Goal: Communication & Community: Answer question/provide support

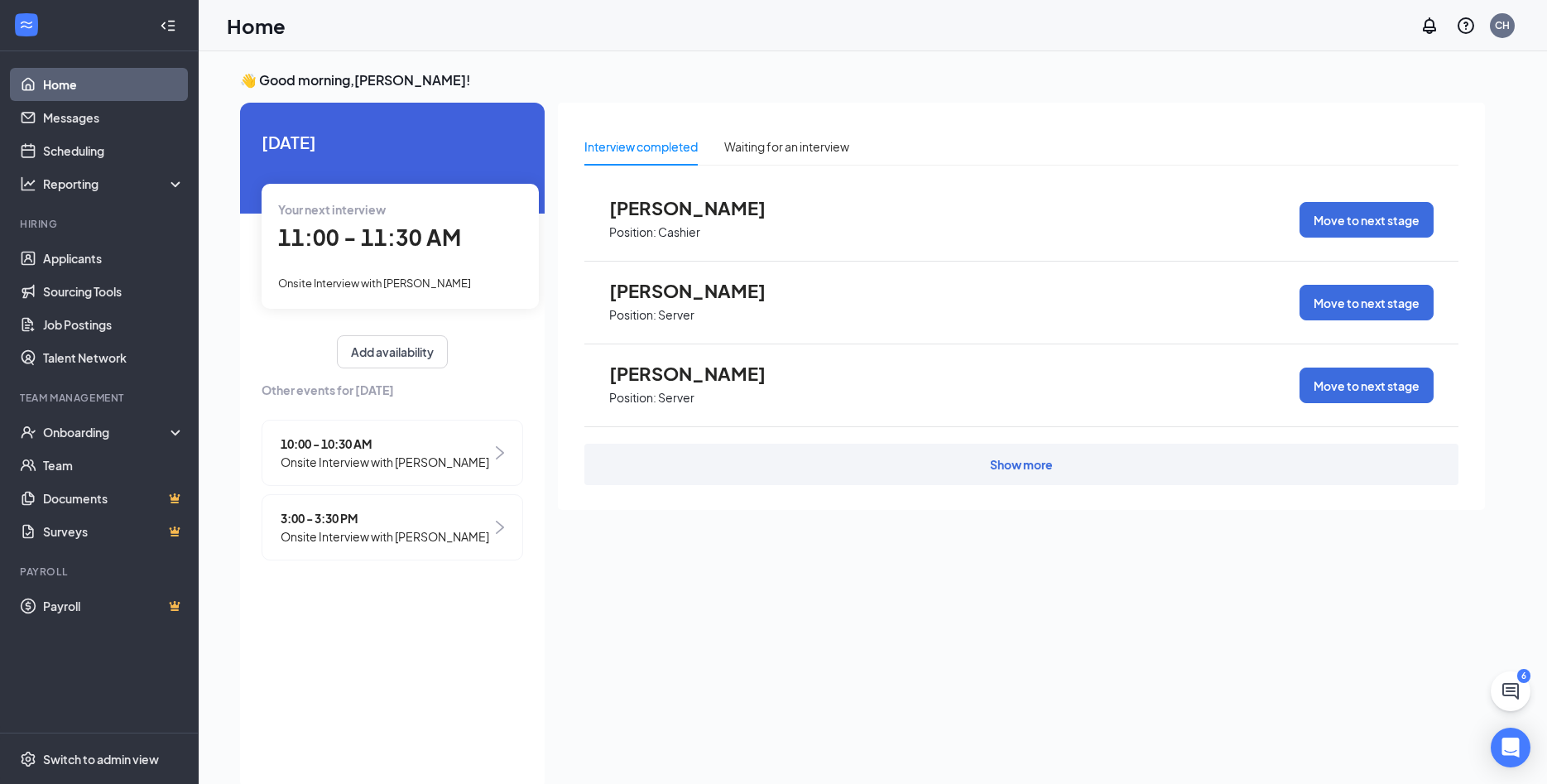
click at [411, 461] on span "Onsite Interview with [PERSON_NAME]" at bounding box center [385, 461] width 209 height 19
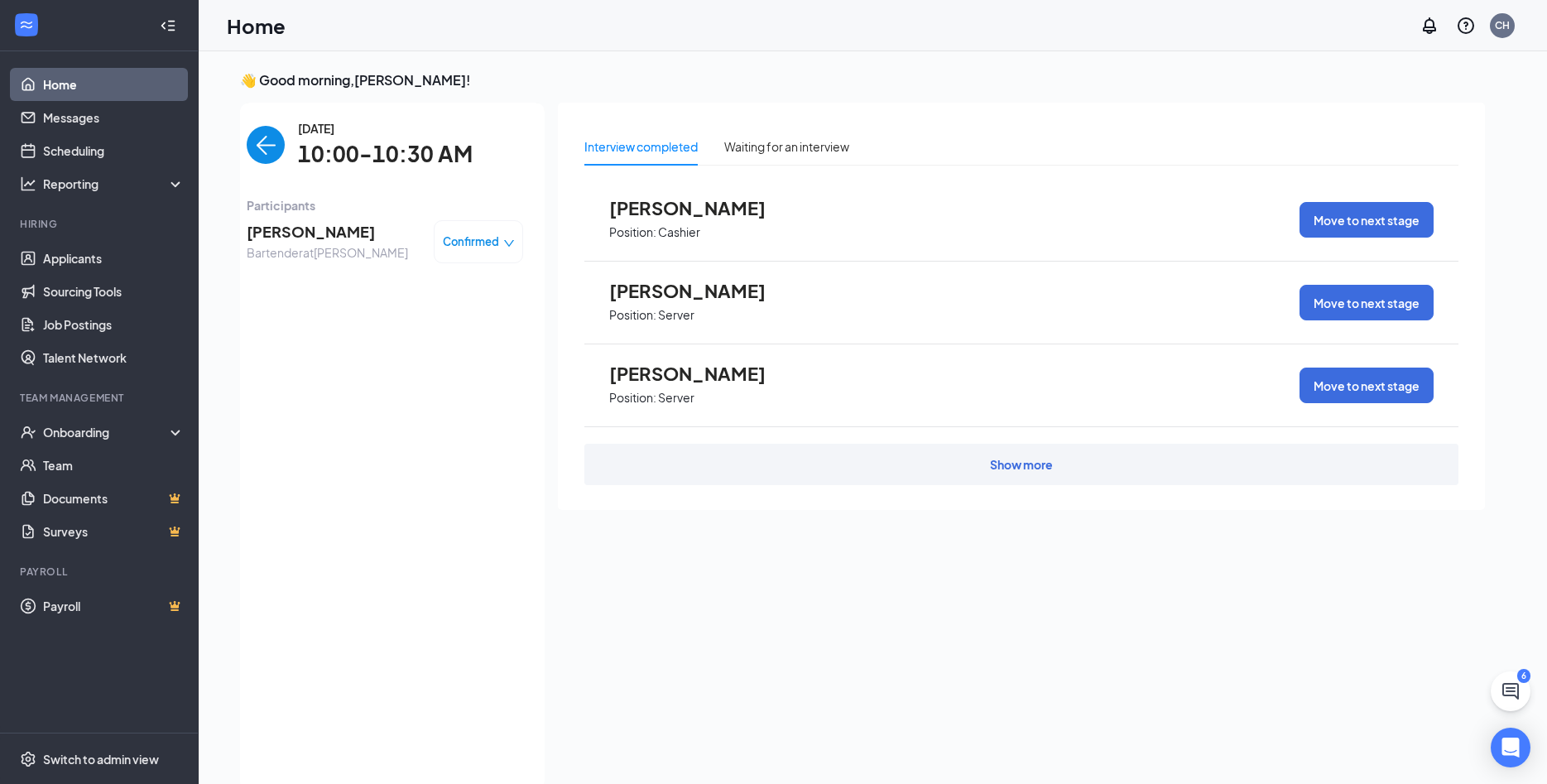
click at [300, 247] on span "Bartender at [GEOGRAPHIC_DATA]" at bounding box center [327, 253] width 162 height 19
click at [319, 233] on span "[PERSON_NAME]" at bounding box center [327, 232] width 162 height 23
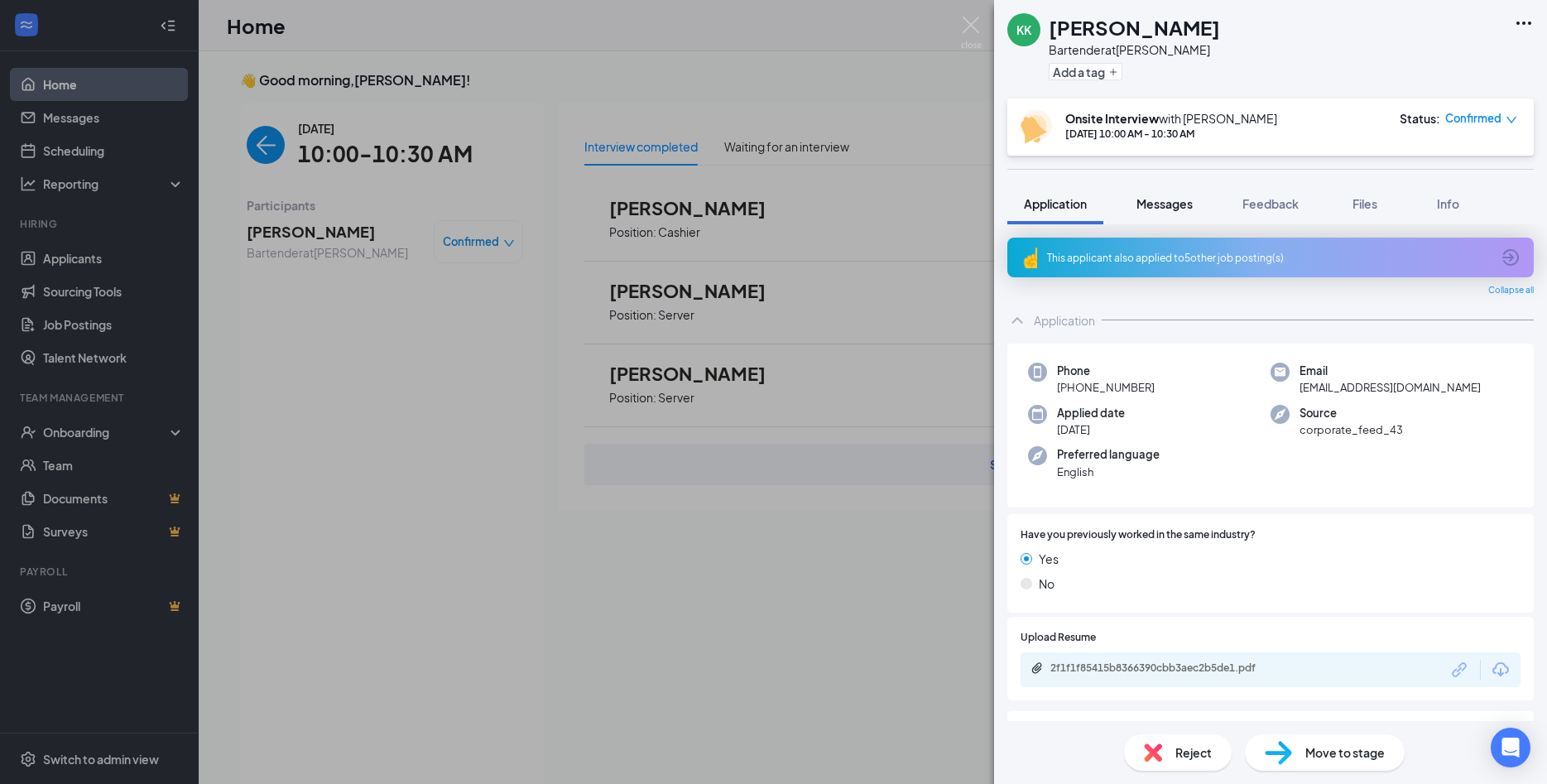
click at [1169, 206] on span "Messages" at bounding box center [1164, 203] width 56 height 15
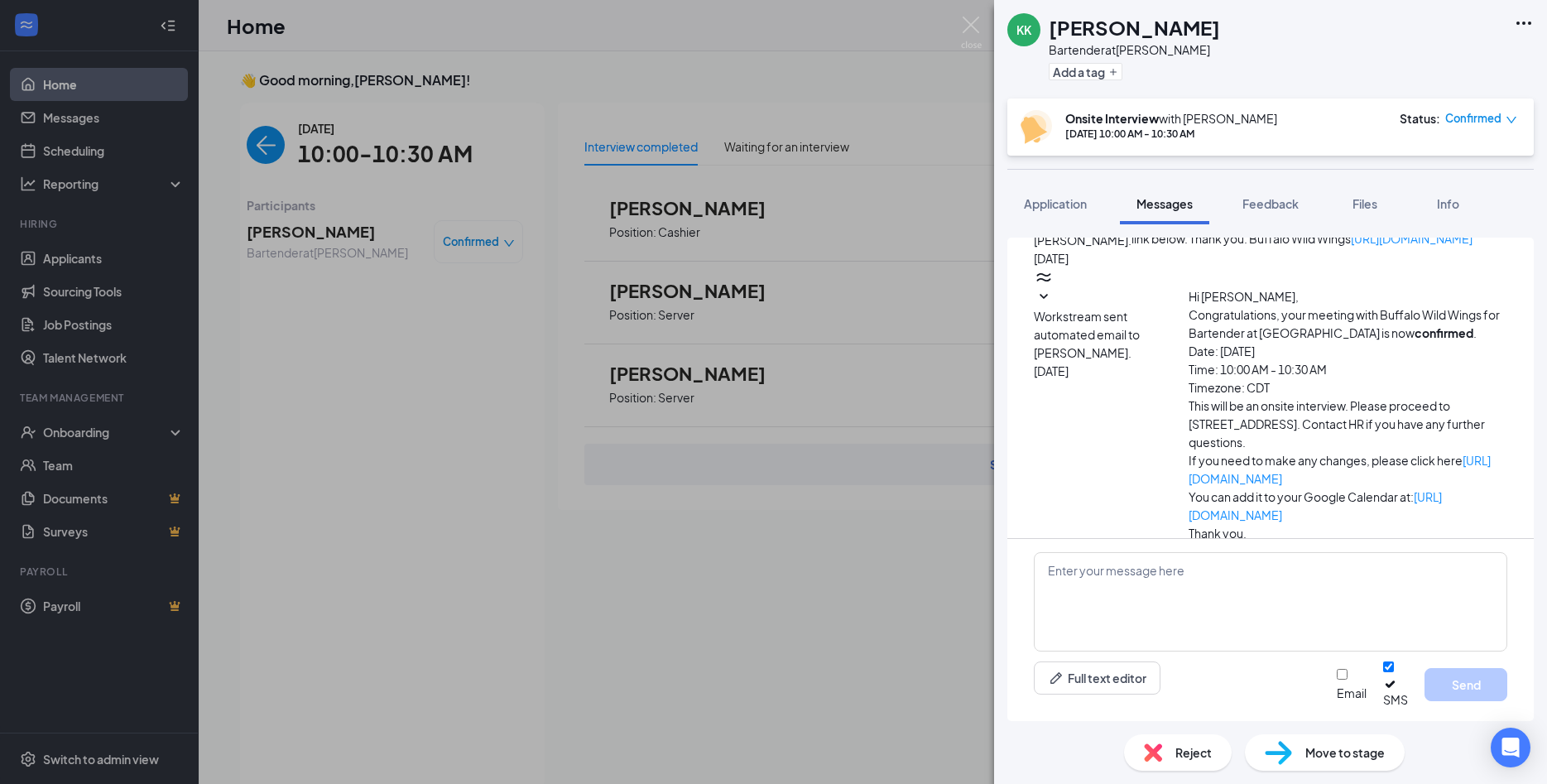
scroll to position [409, 0]
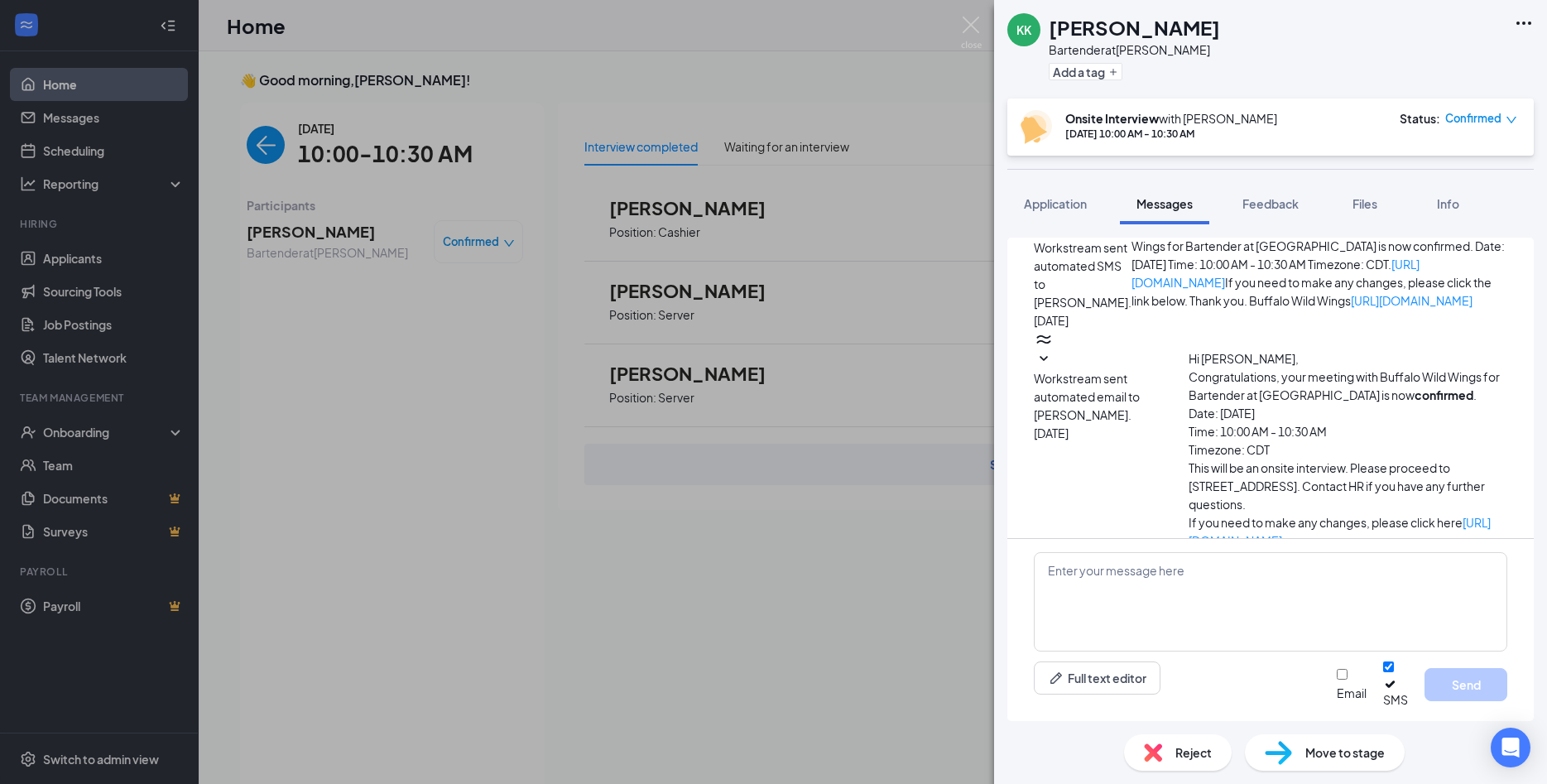
click at [410, 380] on div "KK [PERSON_NAME] Bartender at [PERSON_NAME] Add a tag Onsite Interview with [PE…" at bounding box center [774, 392] width 1547 height 784
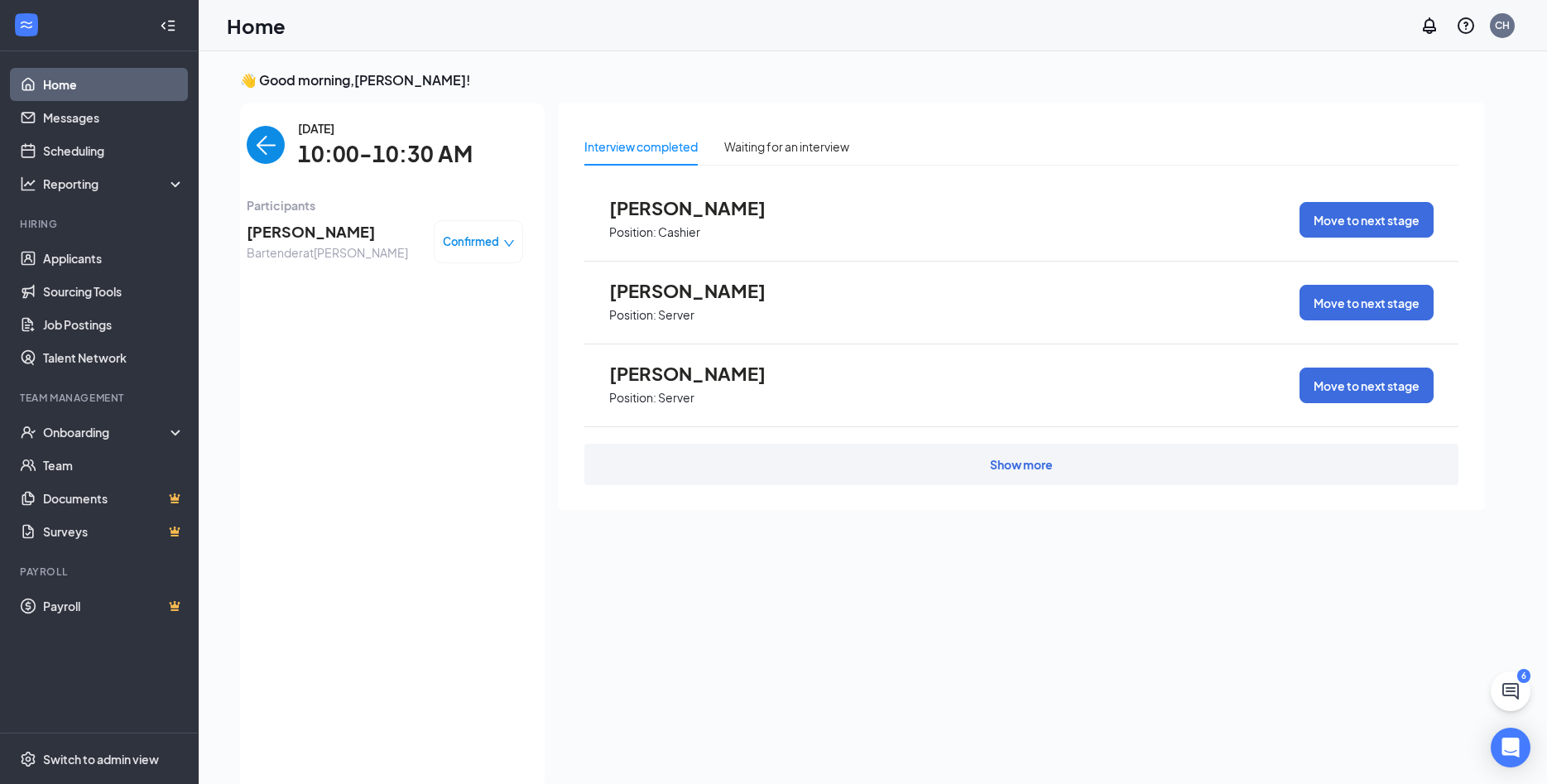
click at [258, 151] on img "back-button" at bounding box center [265, 144] width 38 height 38
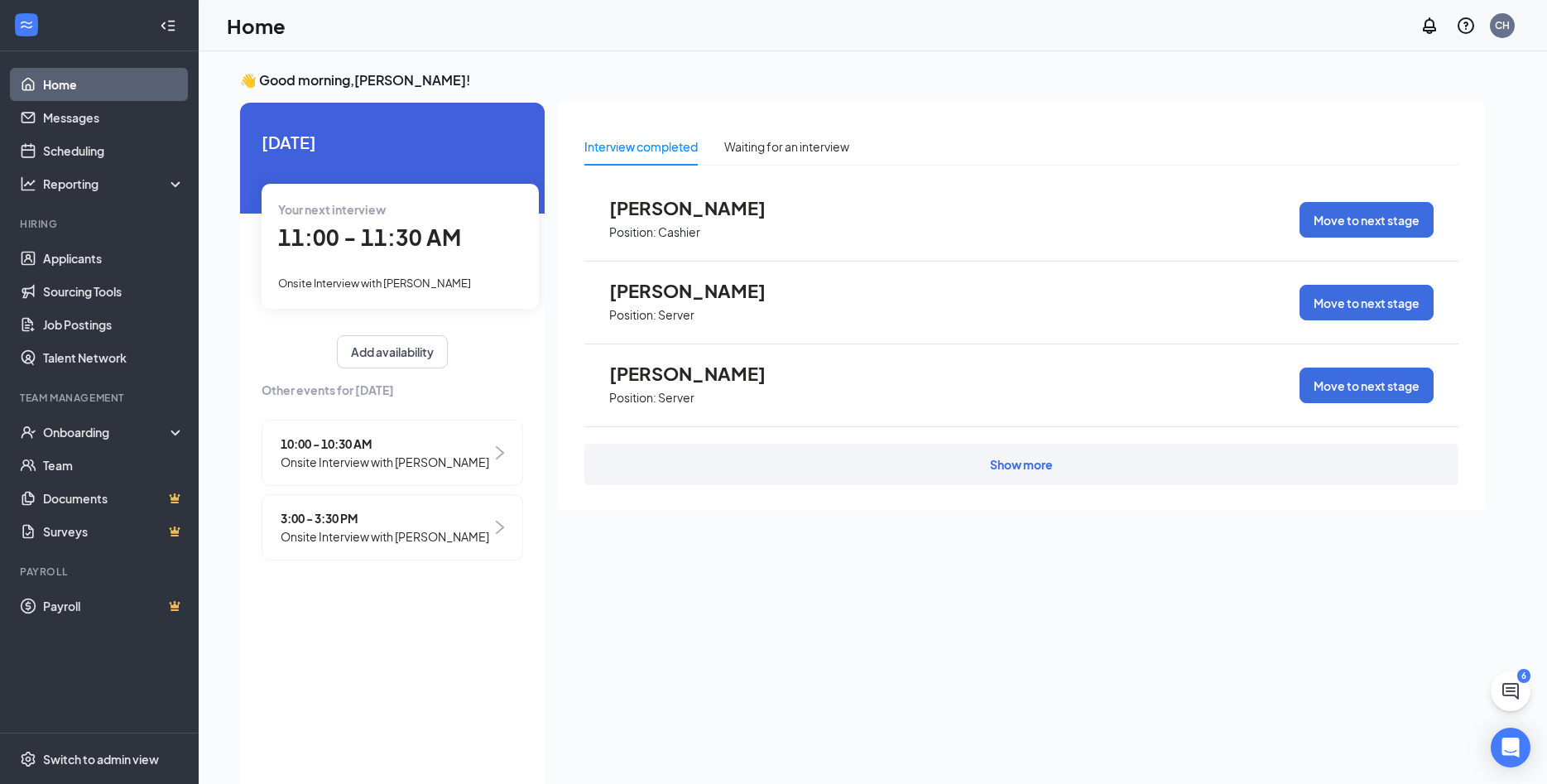
click at [398, 551] on div "3:00 - 3:30 PM Onsite Interview with [PERSON_NAME]" at bounding box center [392, 528] width 261 height 67
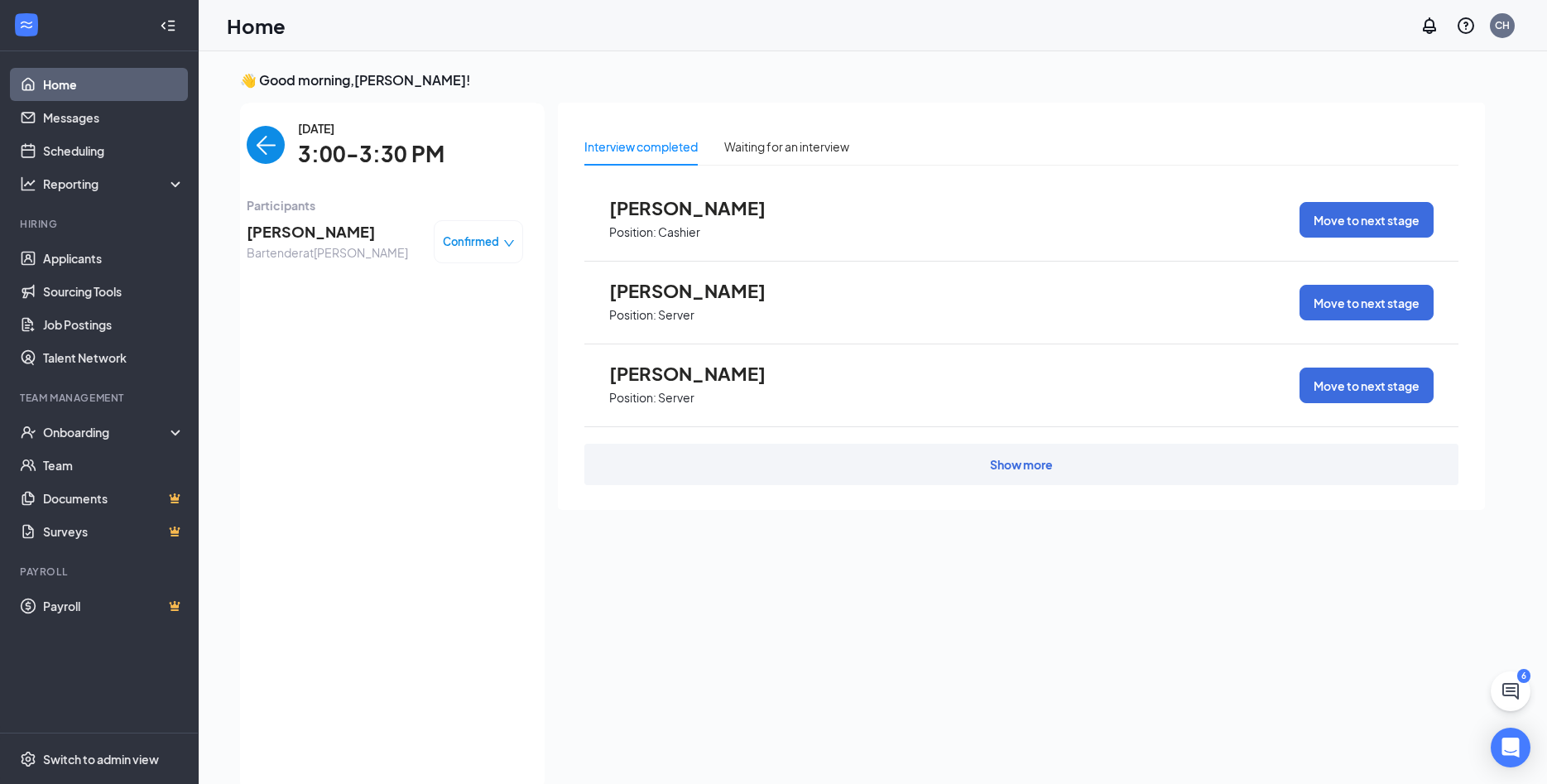
click at [289, 237] on span "[PERSON_NAME]" at bounding box center [327, 232] width 162 height 23
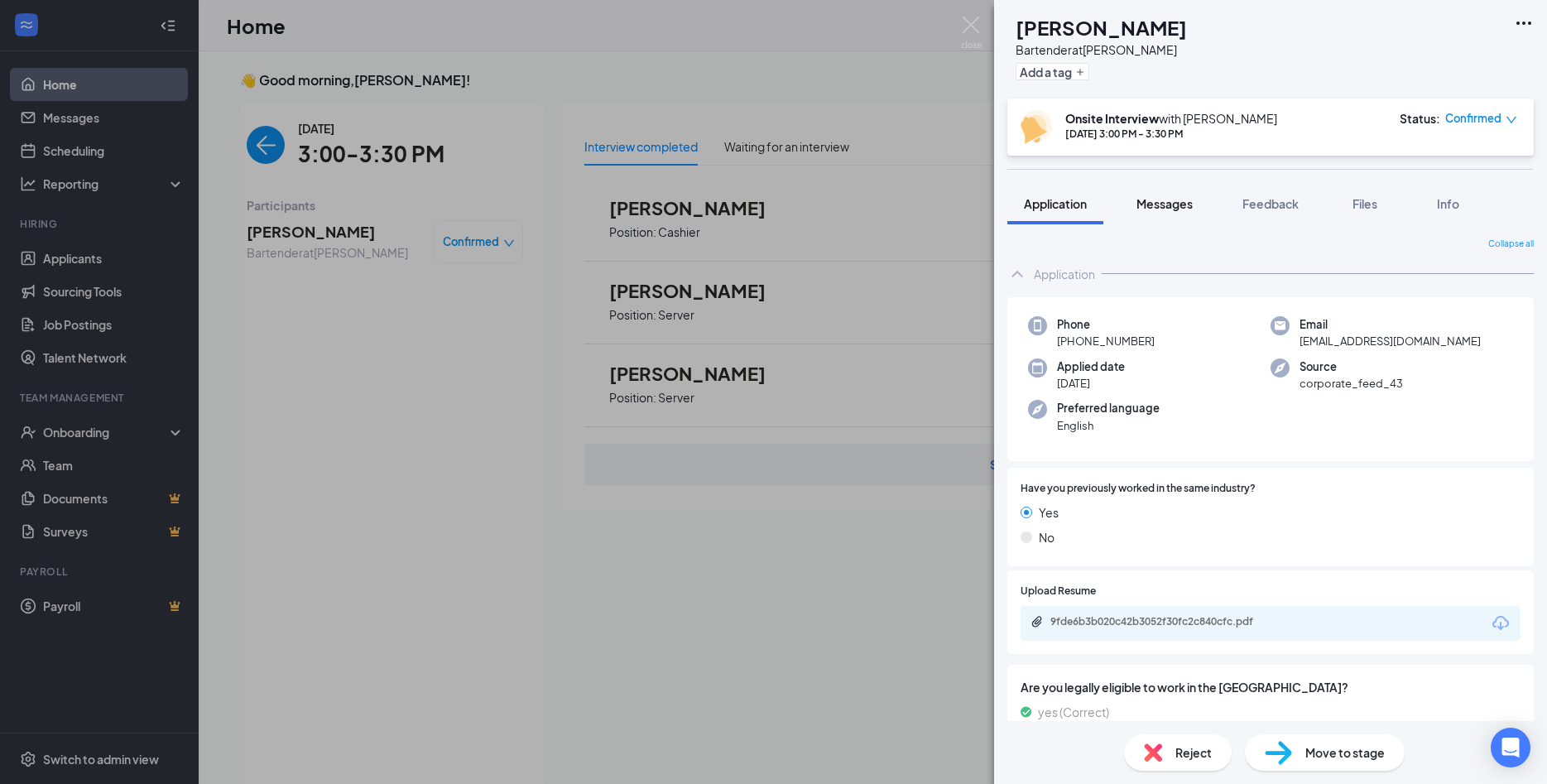
click at [1155, 193] on button "Messages" at bounding box center [1164, 204] width 89 height 41
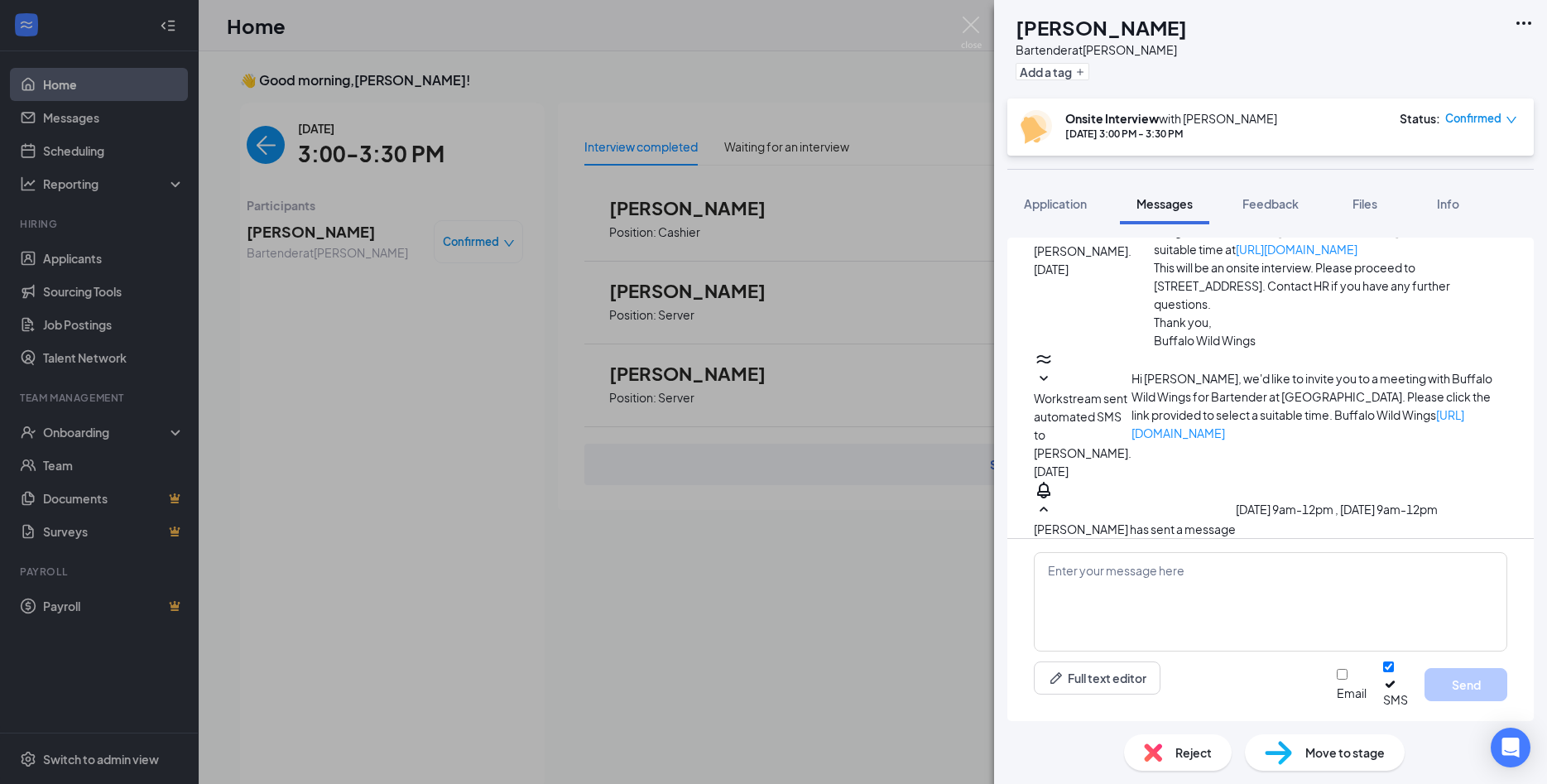
scroll to position [469, 0]
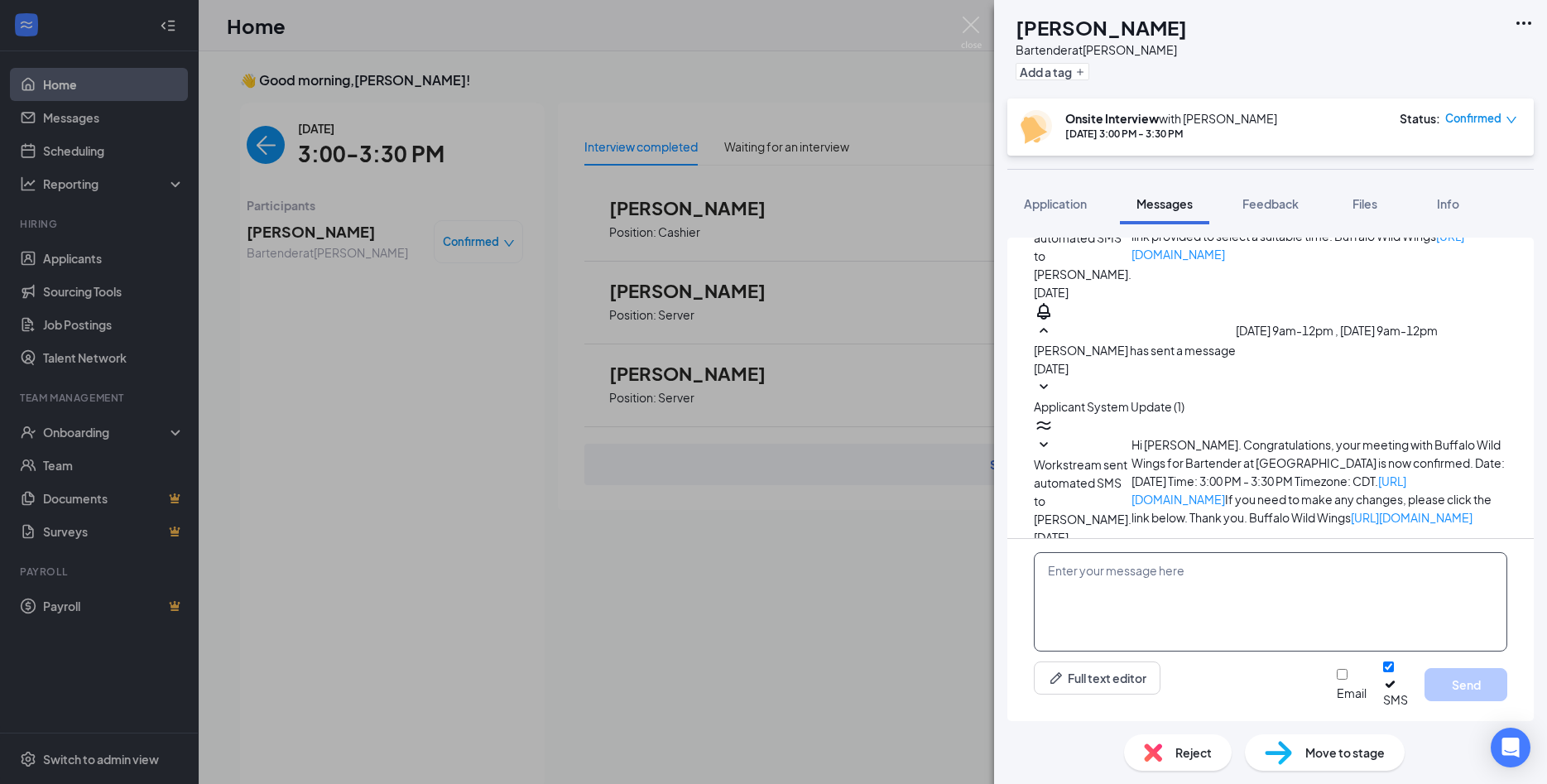
click at [1121, 582] on textarea at bounding box center [1271, 601] width 474 height 99
type textarea "H"
click at [269, 142] on div "[PERSON_NAME] Bartender at [PERSON_NAME] Add a tag Onsite Interview with [PERSO…" at bounding box center [774, 392] width 1547 height 784
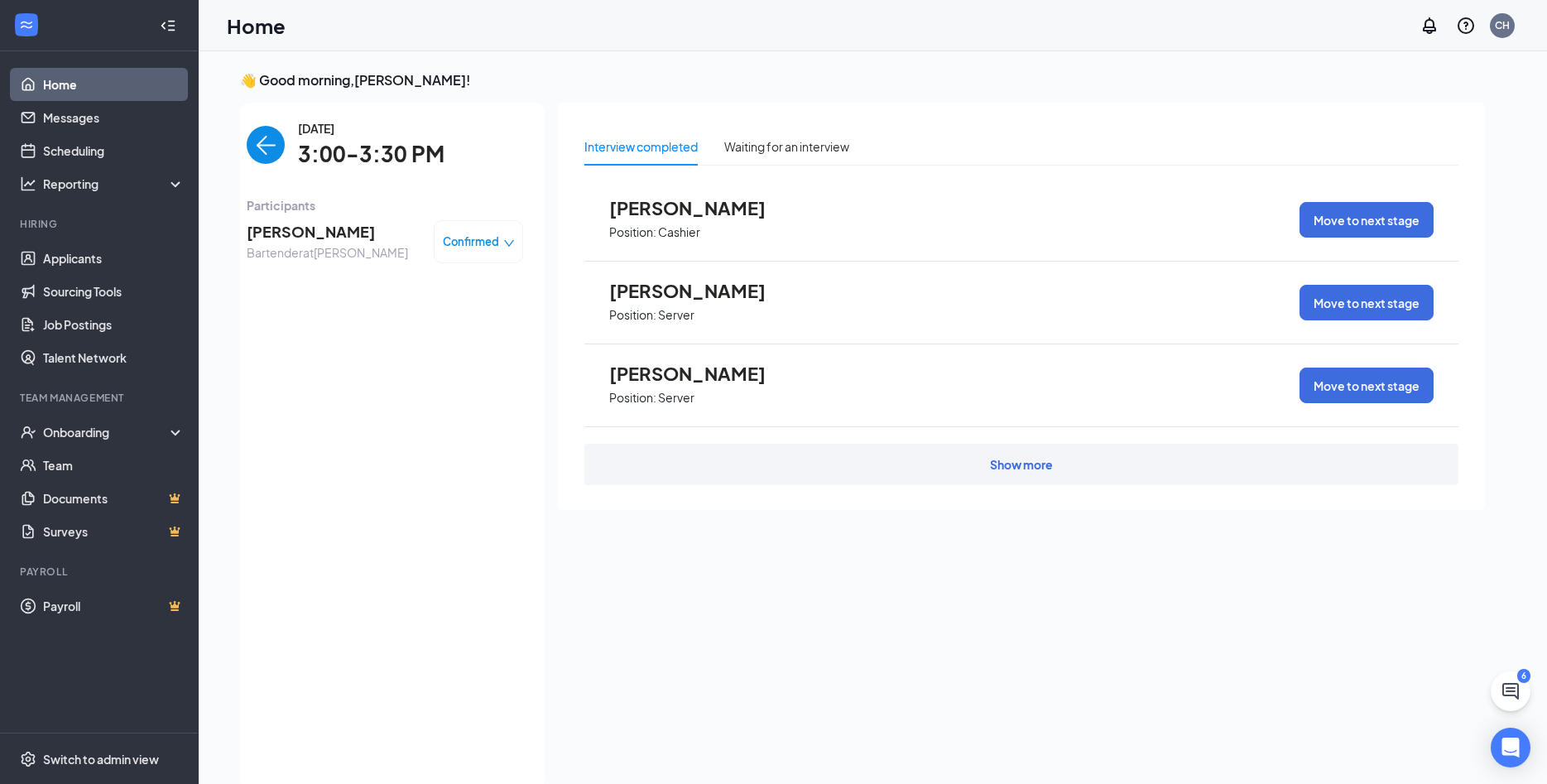
click at [269, 142] on img "back-button" at bounding box center [265, 144] width 38 height 38
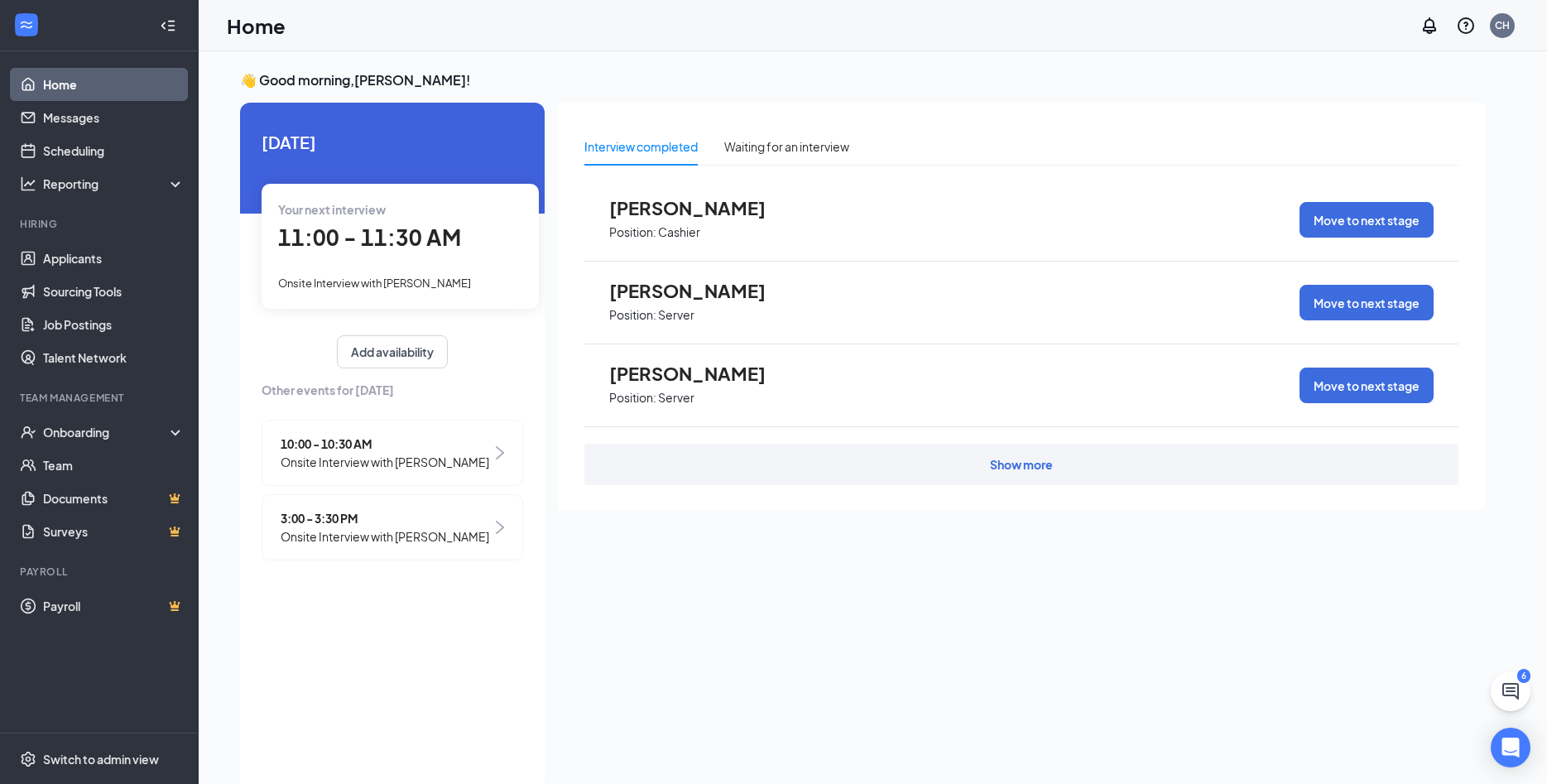
click at [328, 268] on div "Your next interview 11:00 - 11:30 AM Onsite Interview with [PERSON_NAME]" at bounding box center [399, 246] width 277 height 124
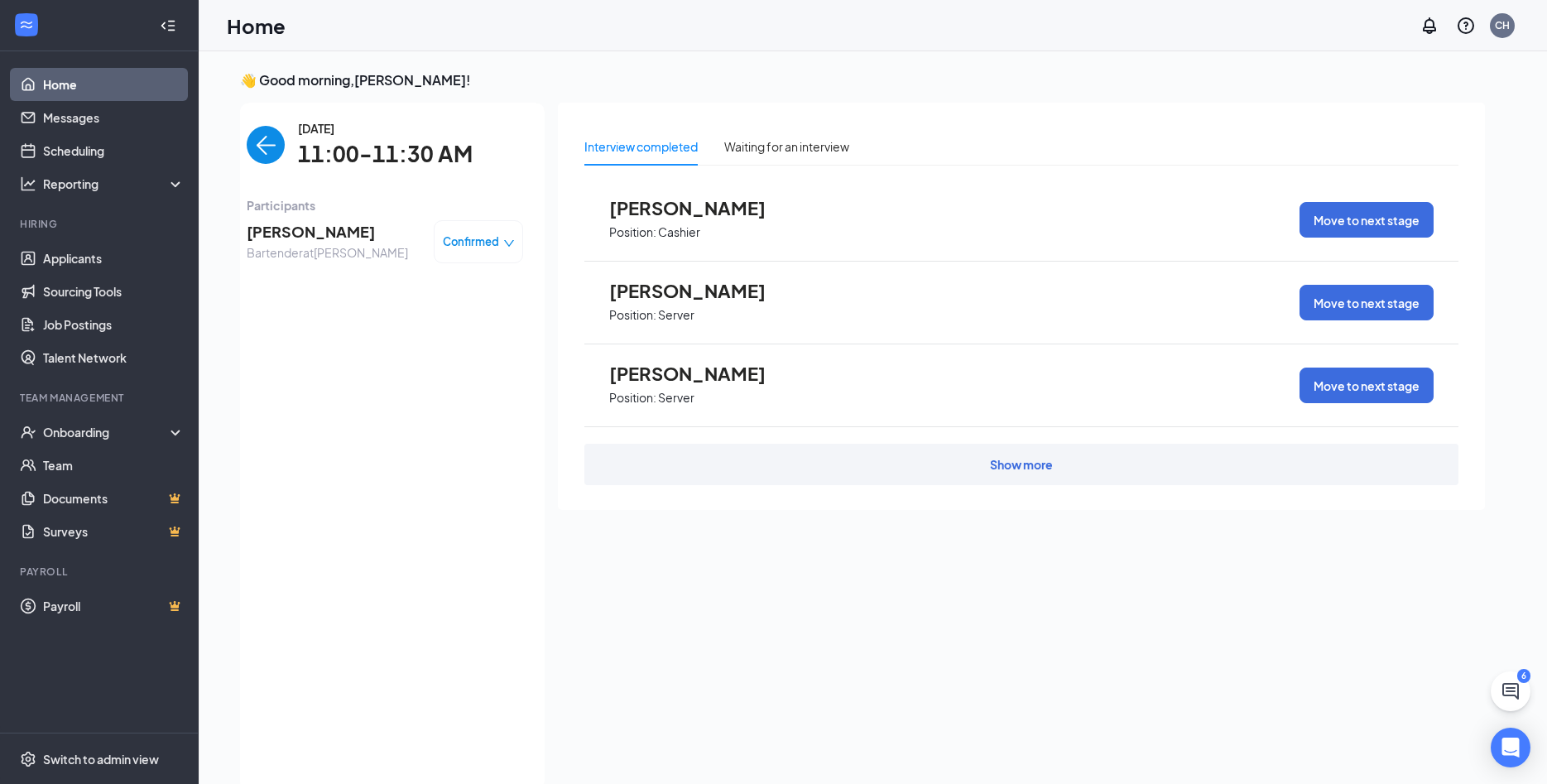
click at [258, 142] on img "back-button" at bounding box center [265, 144] width 38 height 38
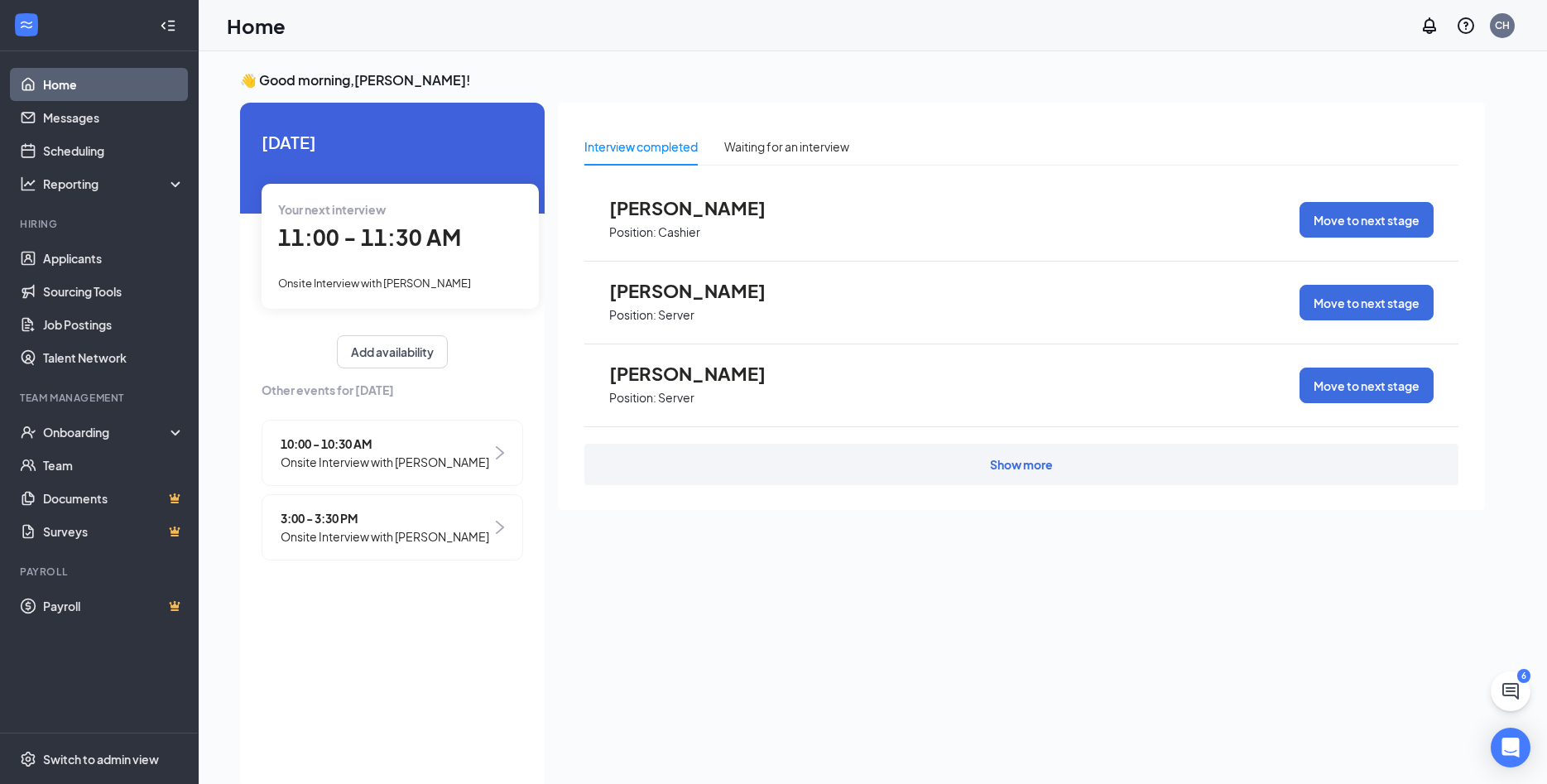
click at [431, 470] on span "Onsite Interview with [PERSON_NAME]" at bounding box center [385, 461] width 209 height 19
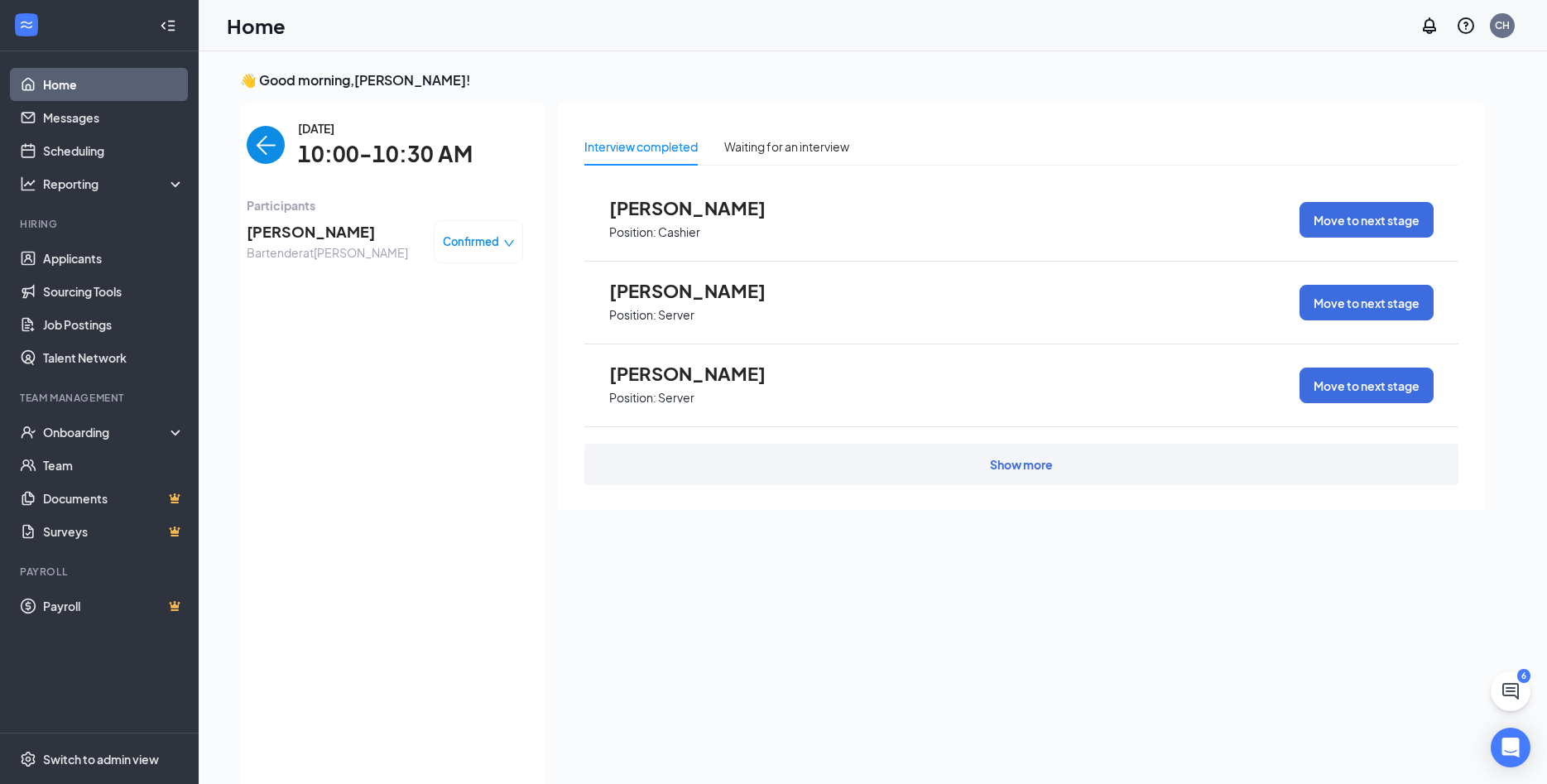
click at [324, 239] on span "[PERSON_NAME]" at bounding box center [327, 232] width 162 height 23
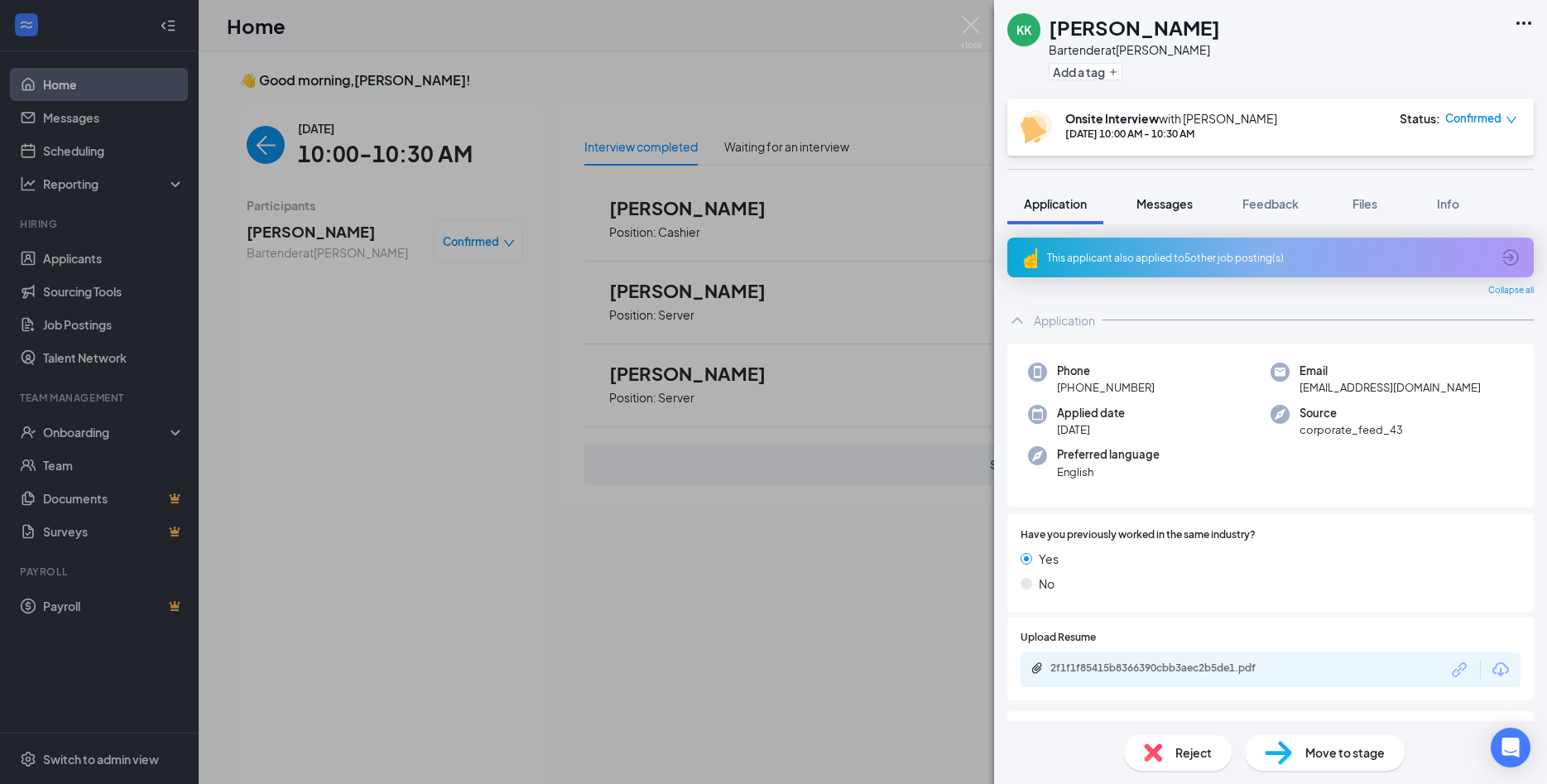
click at [1170, 207] on span "Messages" at bounding box center [1164, 203] width 56 height 15
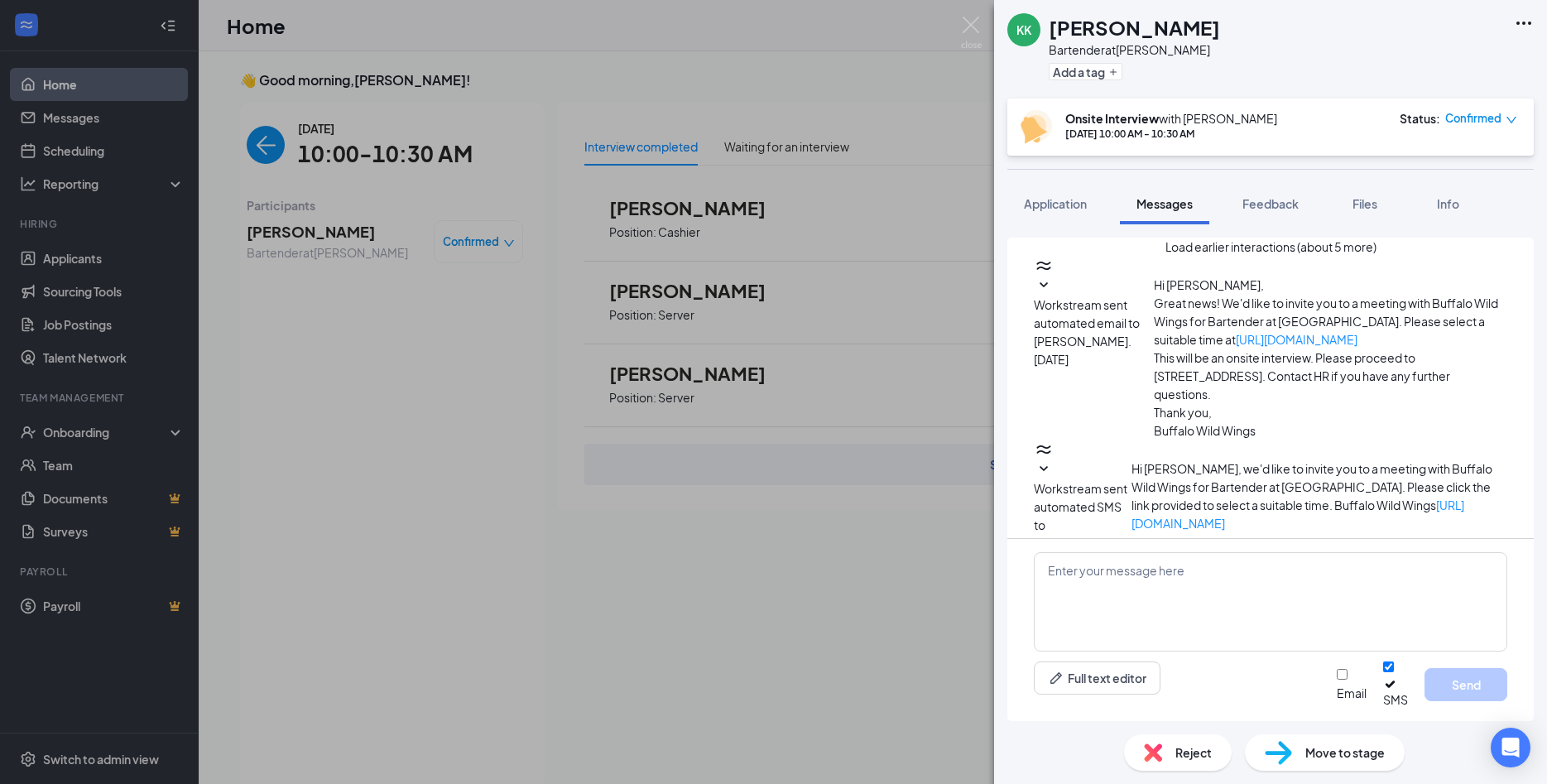
scroll to position [357, 0]
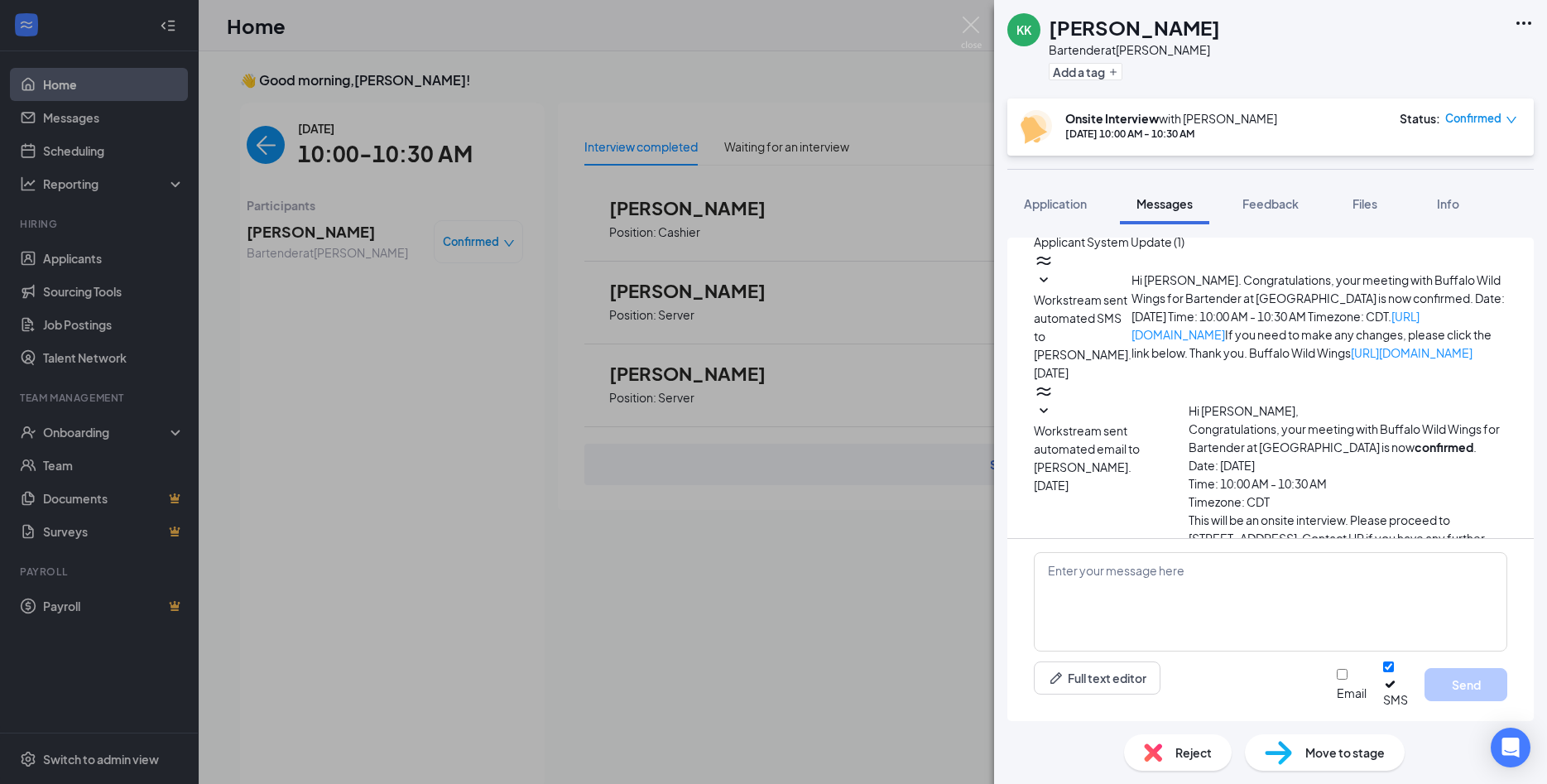
drag, startPoint x: 1134, startPoint y: 361, endPoint x: 1165, endPoint y: 440, distance: 84.9
click at [1165, 694] on div "We are not currently hiring for the position you are applying for. I need to ca…" at bounding box center [1320, 740] width 376 height 93
copy span "We are not currently hiring for the position you are applying for. I need to ca…"
click at [288, 139] on div "KK [PERSON_NAME] Bartender at [PERSON_NAME] Add a tag Onsite Interview with [PE…" at bounding box center [774, 392] width 1547 height 784
click at [263, 139] on div "KK [PERSON_NAME] Bartender at [PERSON_NAME] Add a tag Onsite Interview with [PE…" at bounding box center [774, 392] width 1547 height 784
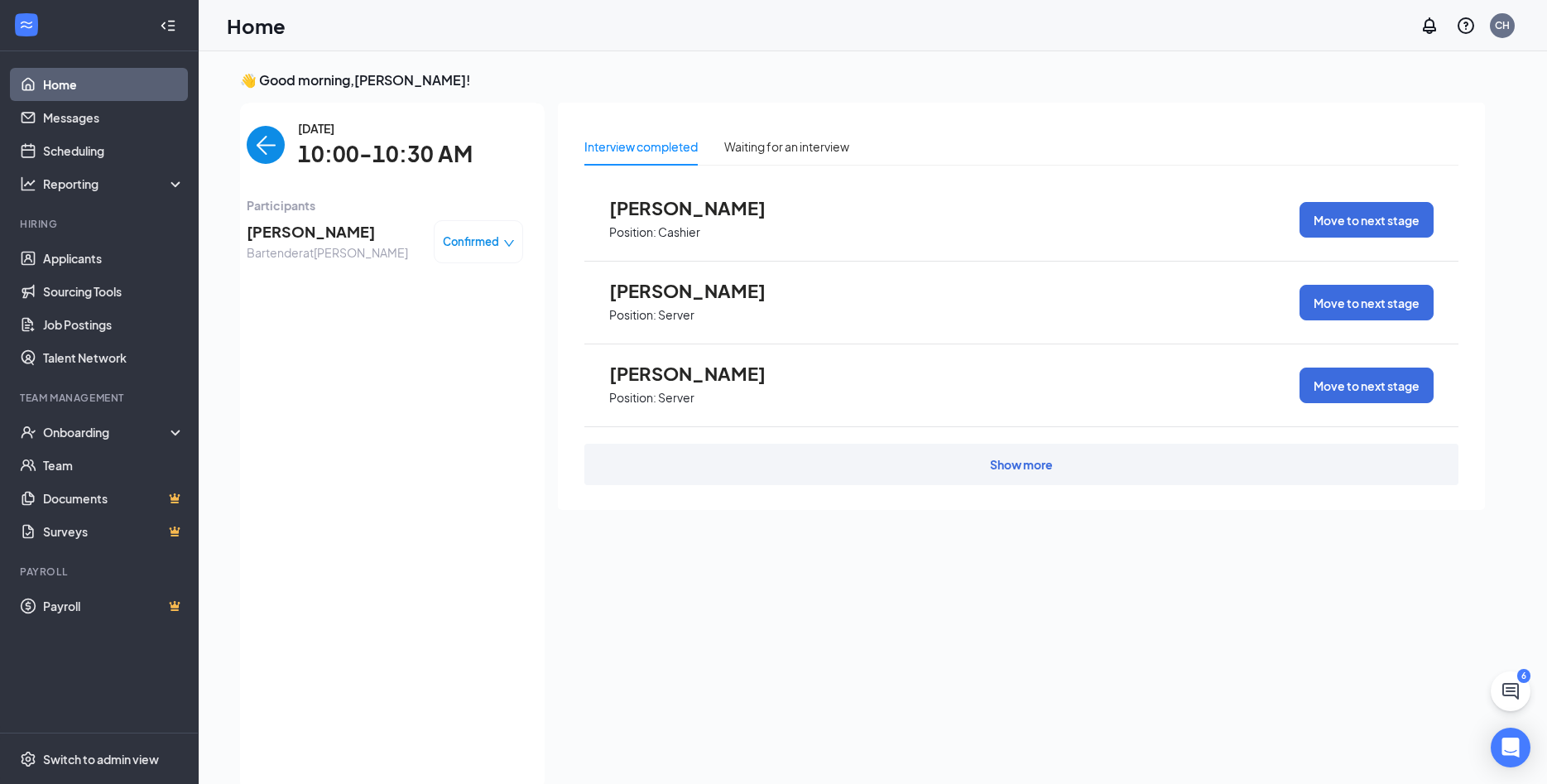
click at [263, 143] on img "back-button" at bounding box center [265, 144] width 38 height 38
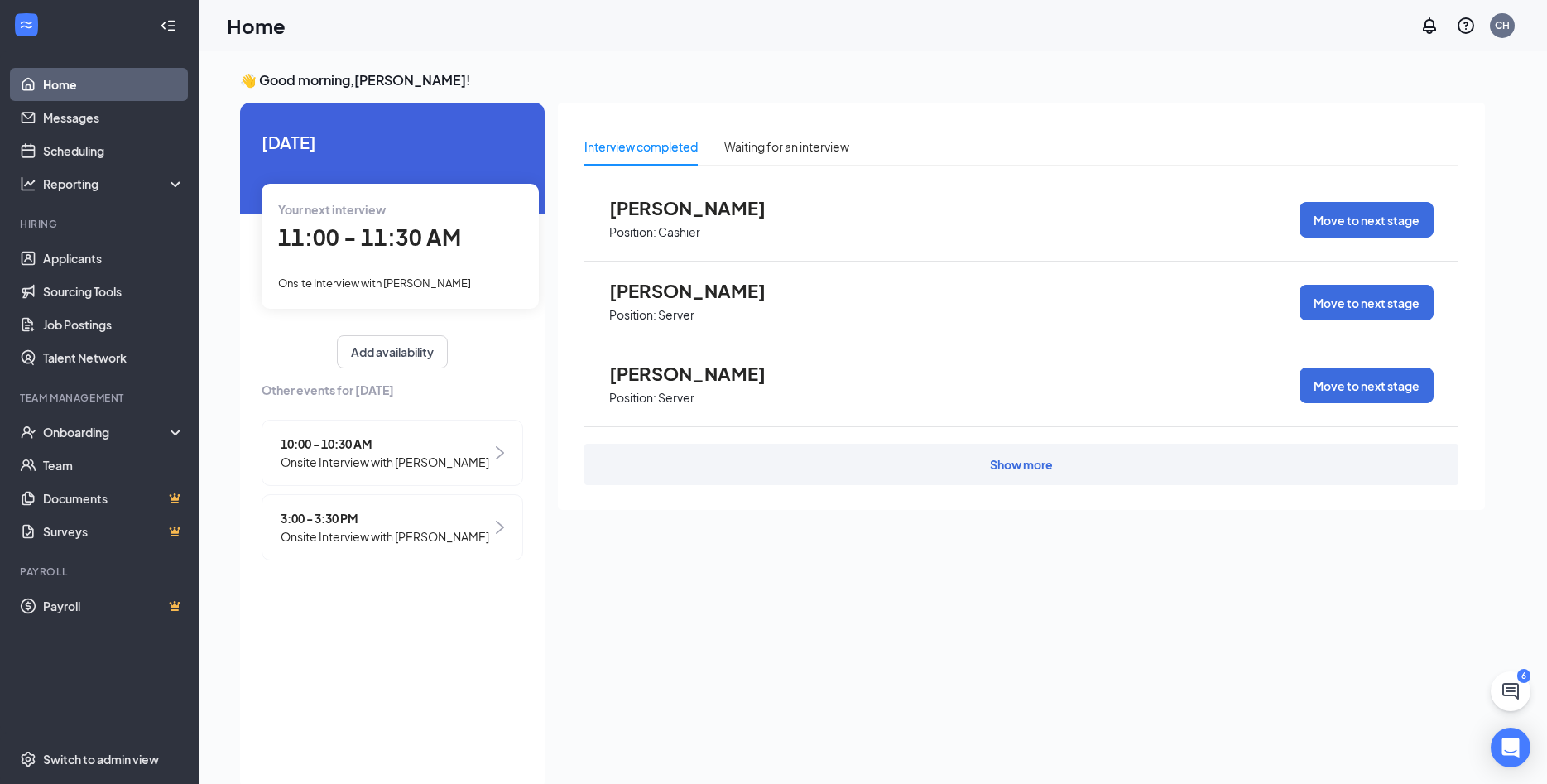
click at [367, 254] on div "11:00 - 11:30 AM" at bounding box center [399, 238] width 244 height 34
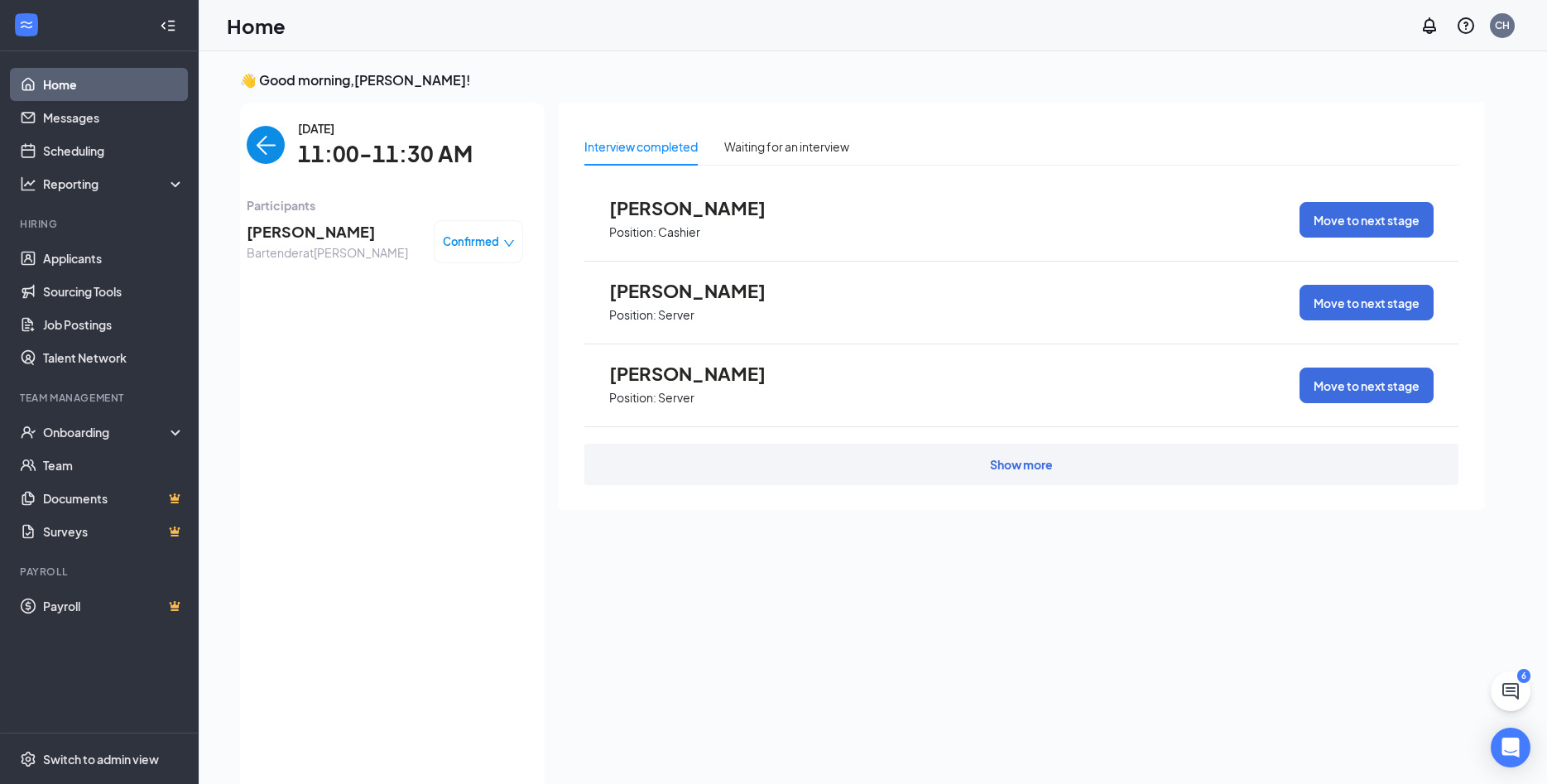
click at [303, 237] on span "[PERSON_NAME]" at bounding box center [327, 232] width 162 height 23
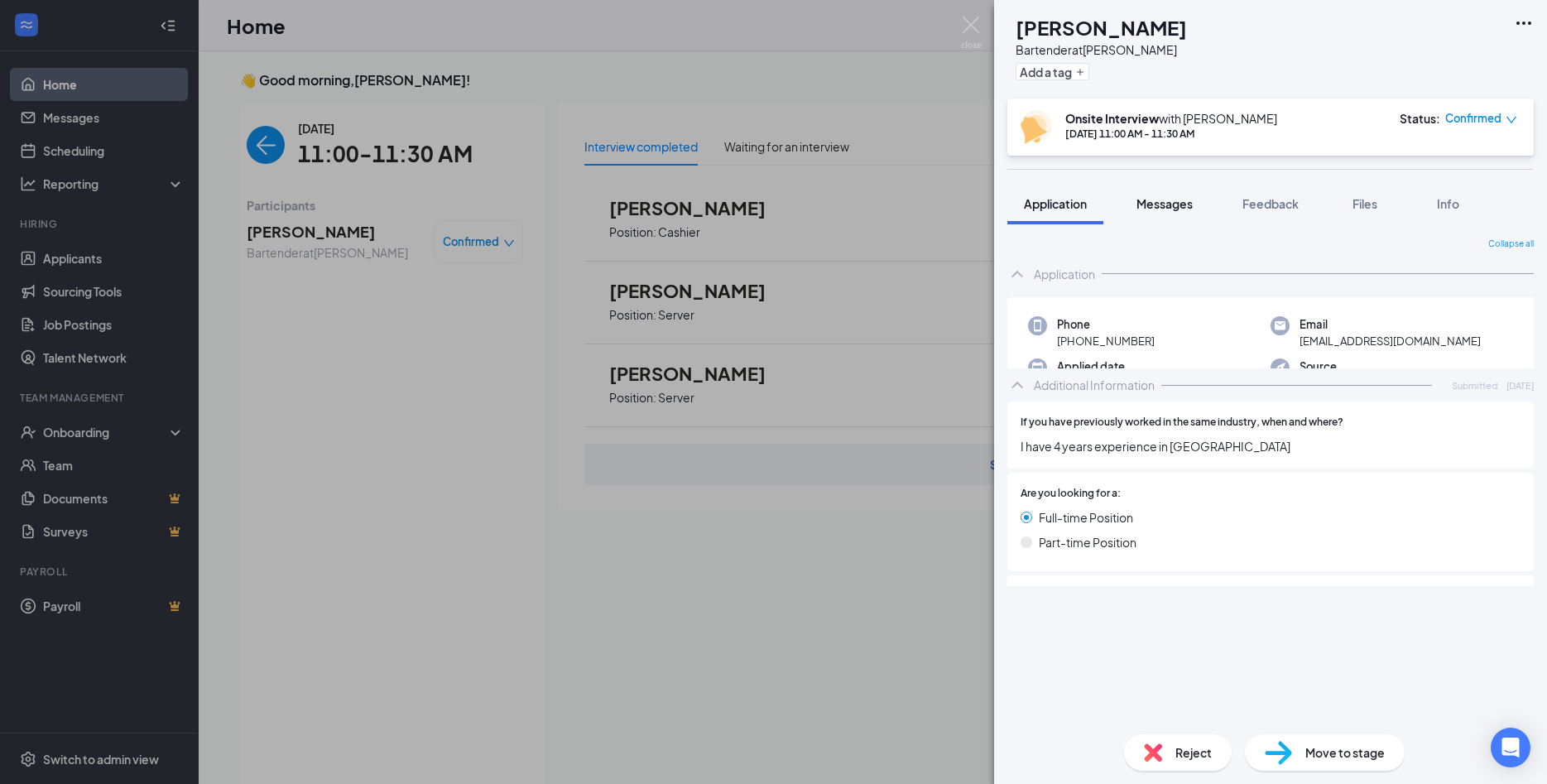
click at [1186, 202] on span "Messages" at bounding box center [1164, 203] width 56 height 15
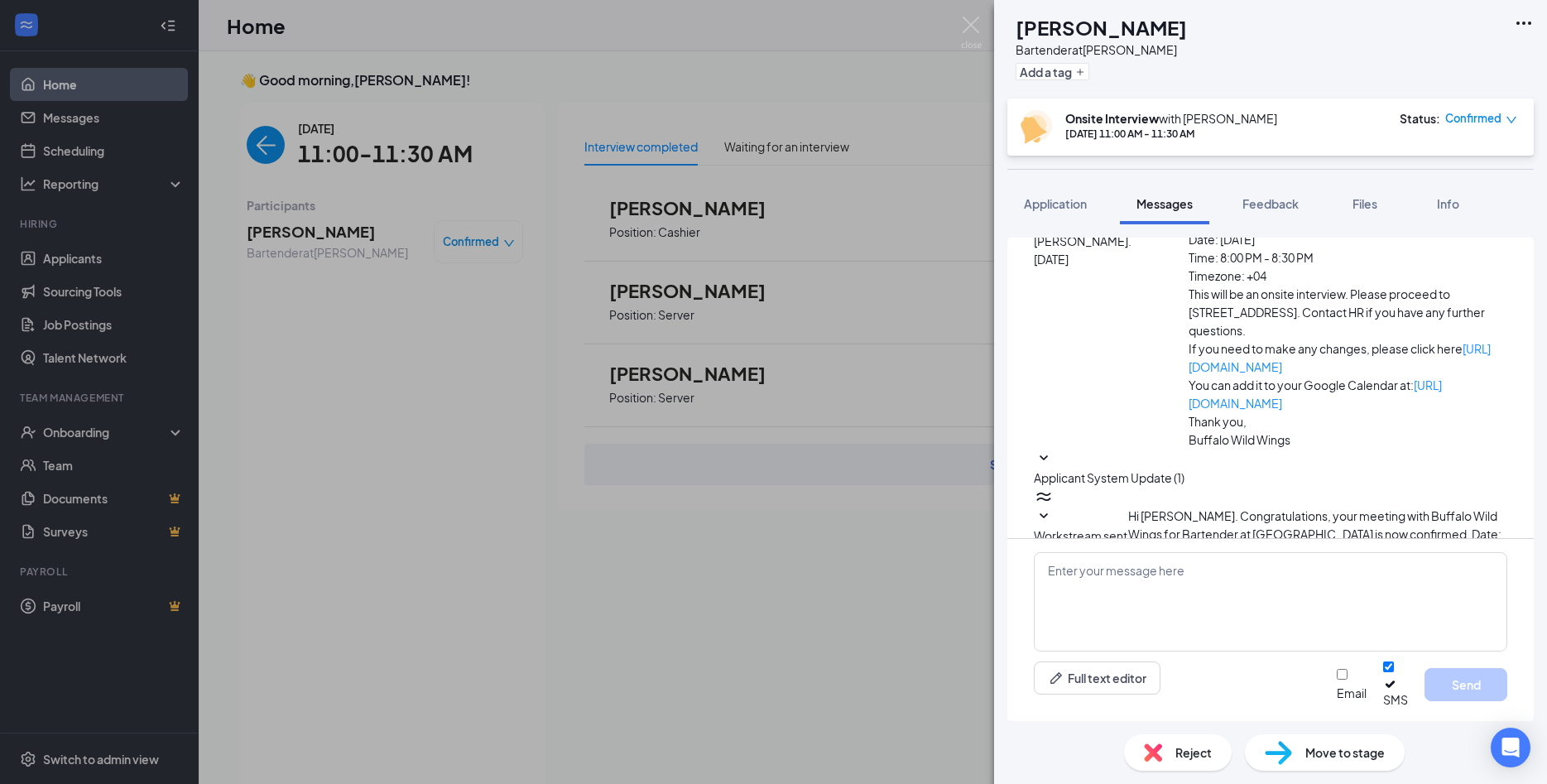
scroll to position [717, 0]
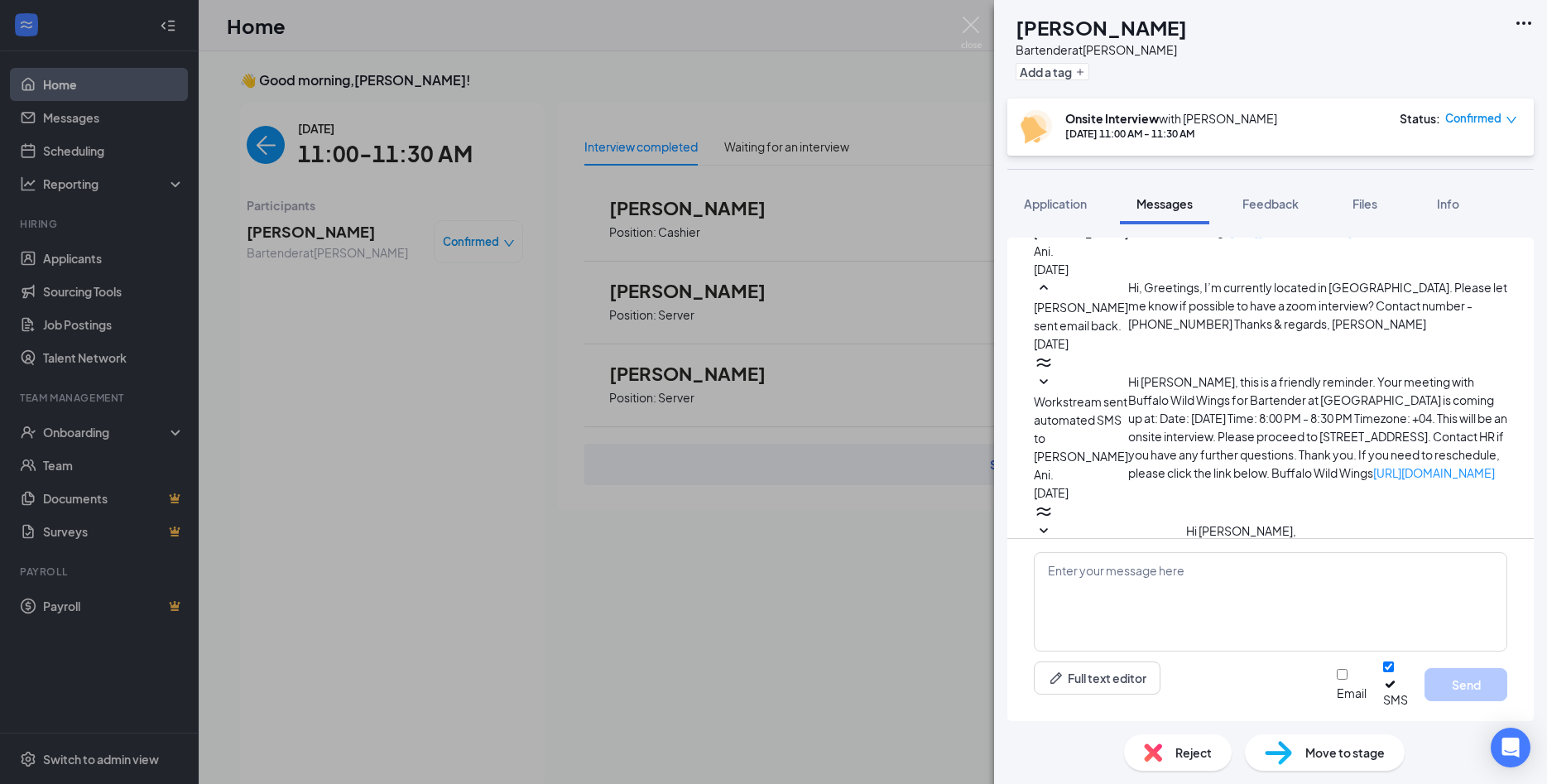
click at [303, 387] on div "AA [PERSON_NAME] [PERSON_NAME] at [PERSON_NAME] Add a tag Onsite Interview with…" at bounding box center [774, 392] width 1547 height 784
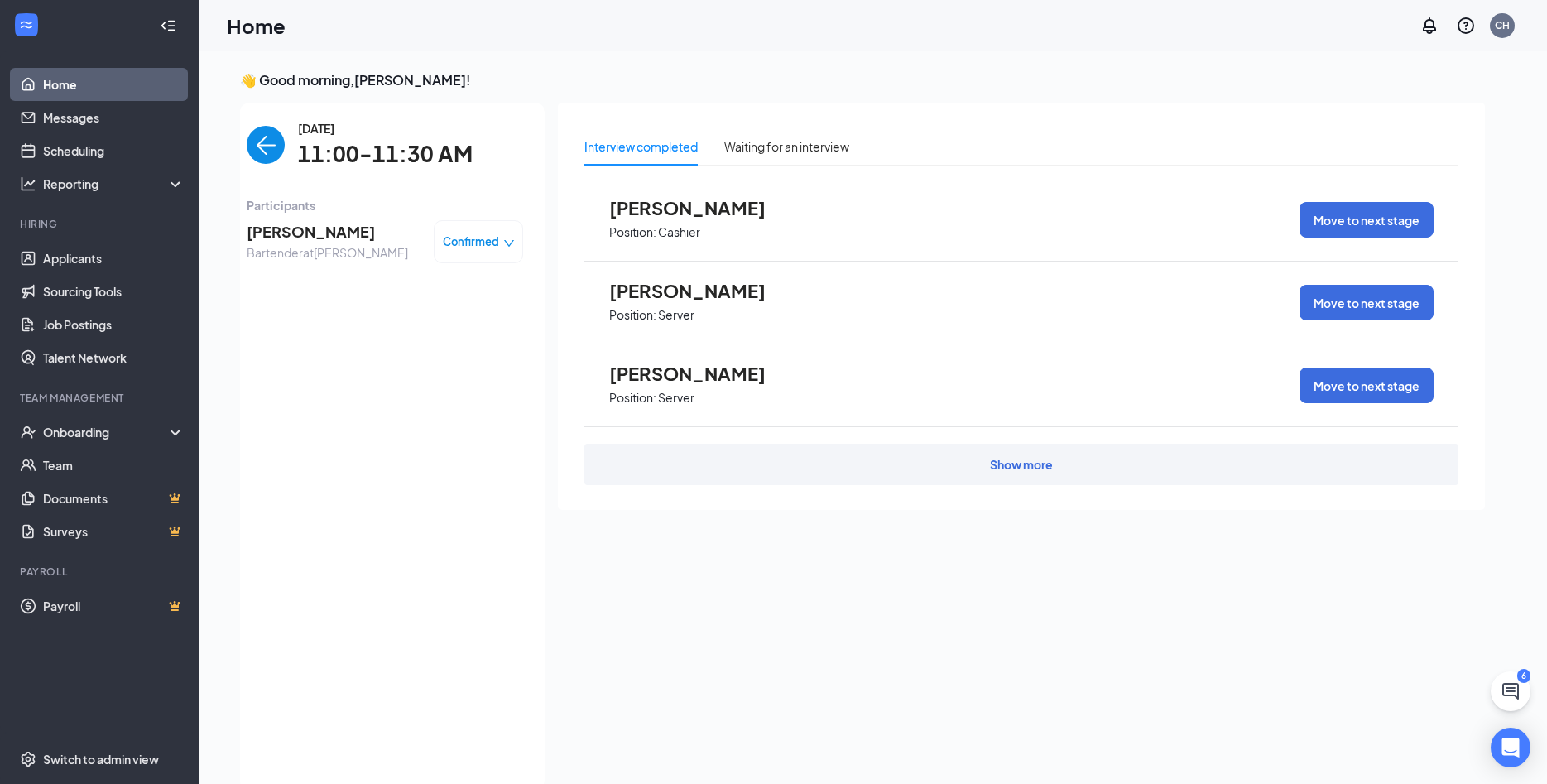
click at [275, 145] on img "back-button" at bounding box center [265, 144] width 38 height 38
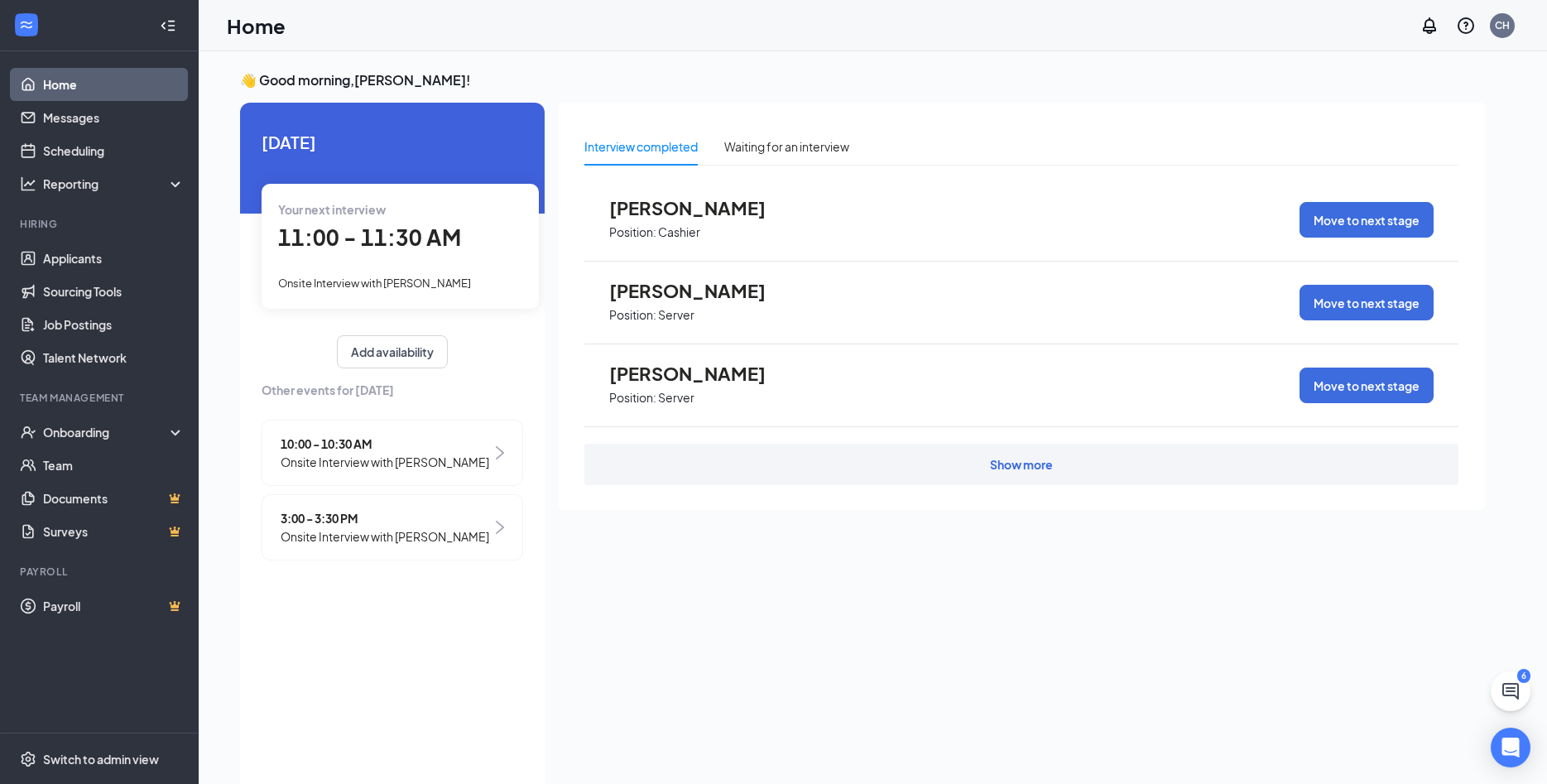
click at [375, 541] on span "Onsite Interview with [PERSON_NAME]" at bounding box center [385, 535] width 209 height 19
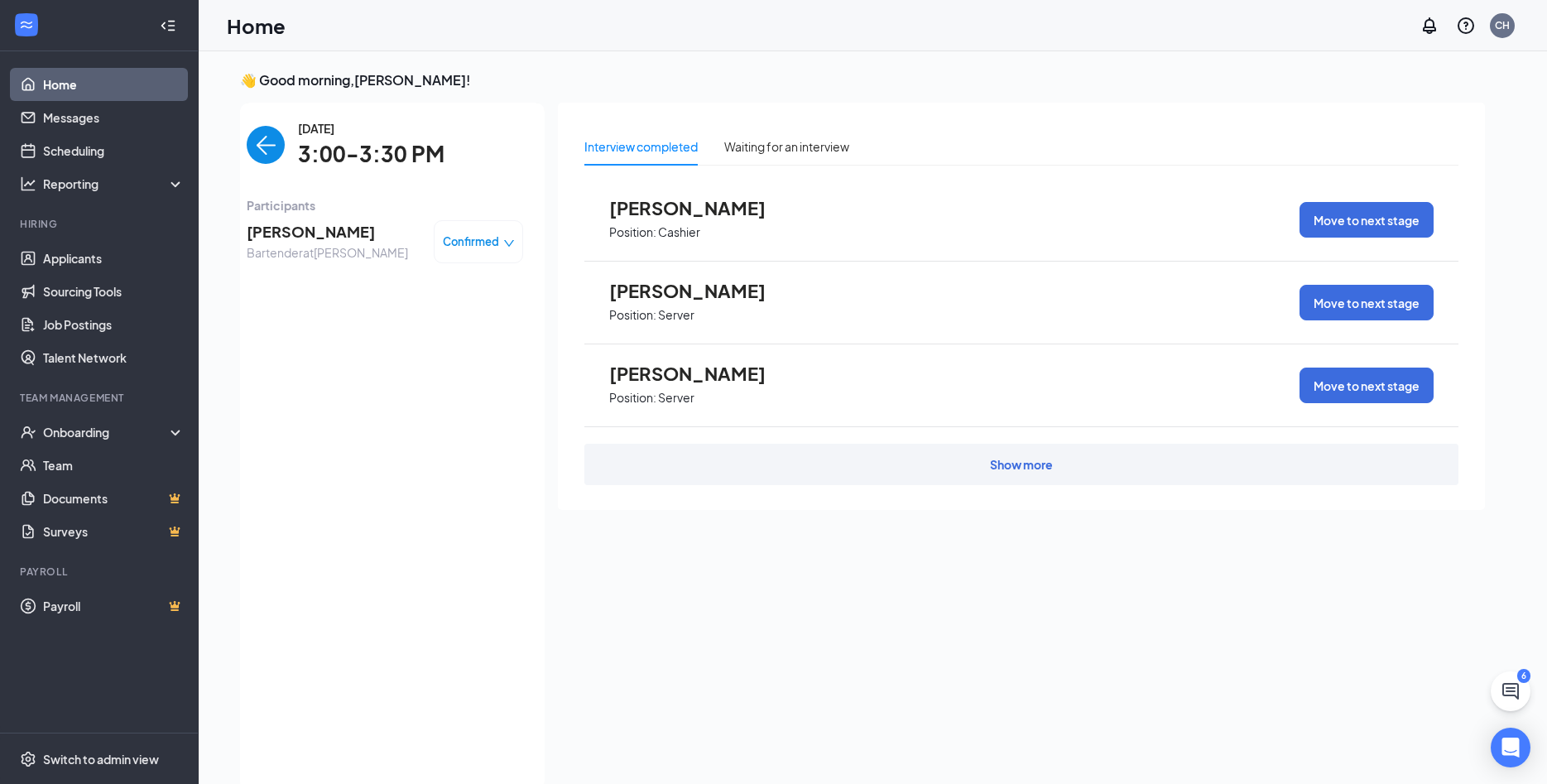
click at [297, 224] on span "[PERSON_NAME]" at bounding box center [327, 232] width 162 height 23
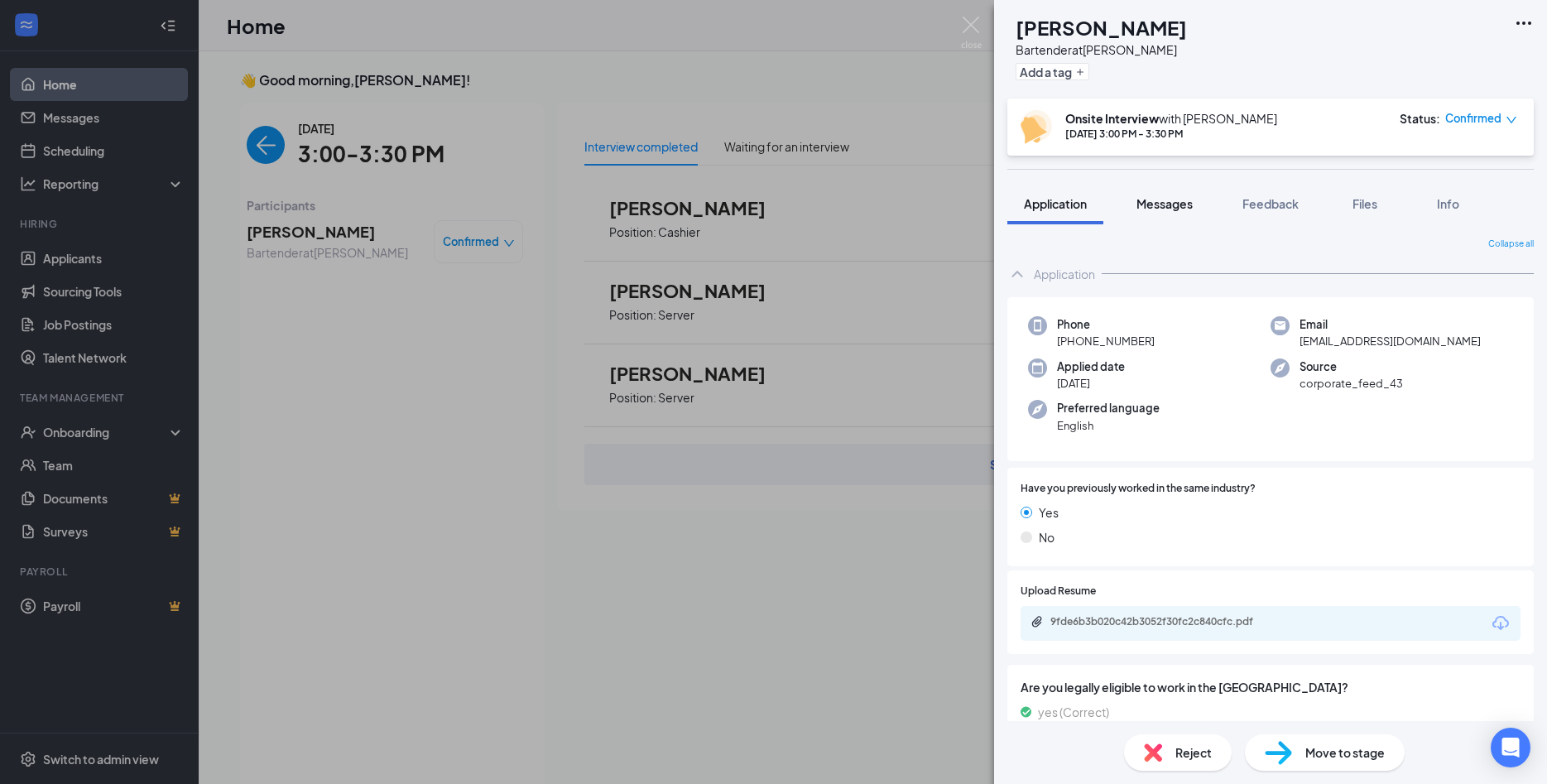
click at [1195, 203] on button "Messages" at bounding box center [1164, 204] width 89 height 41
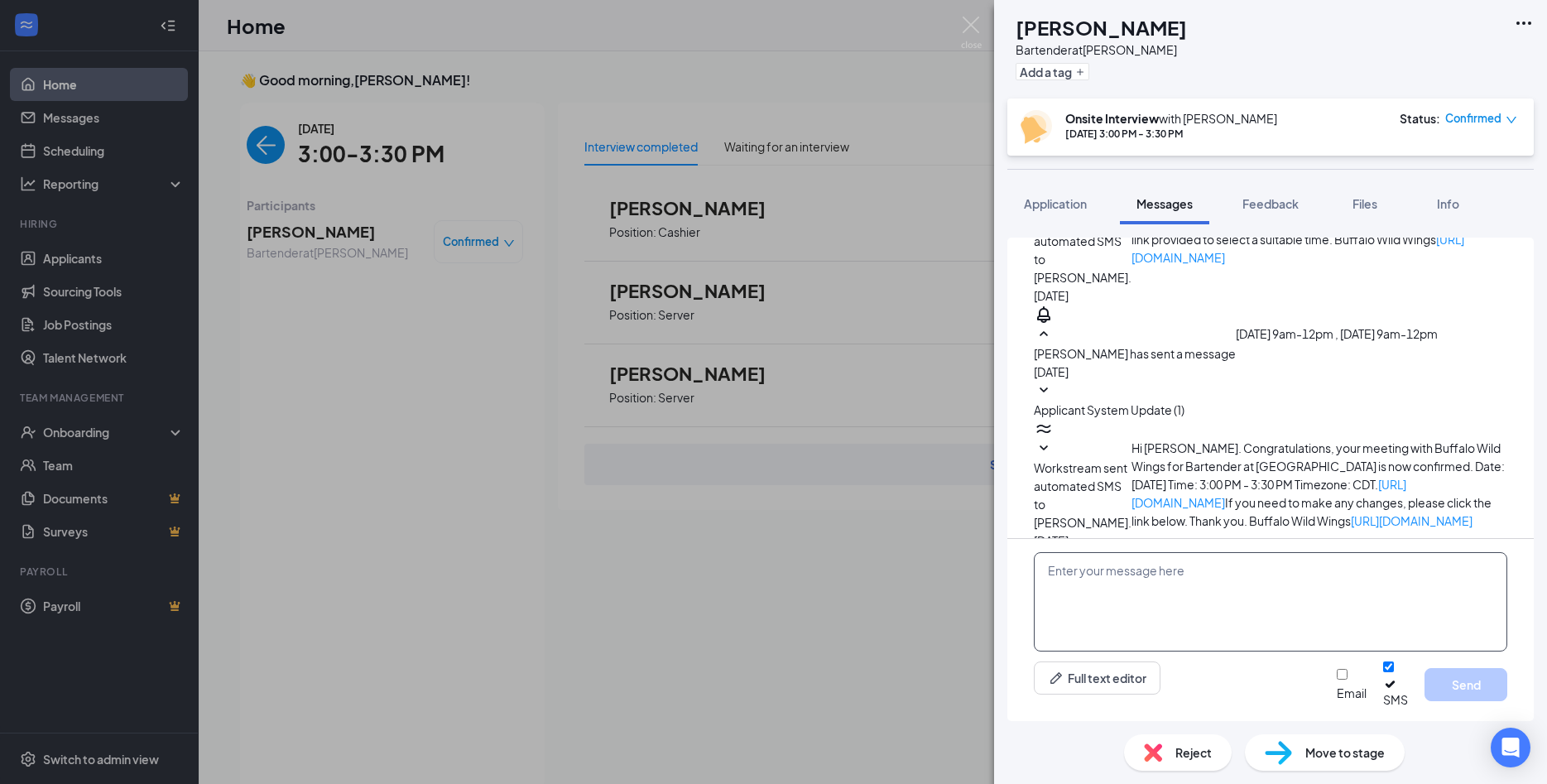
scroll to position [469, 0]
paste textarea "We are not currently hiring for the position you are applying for. I need to ca…"
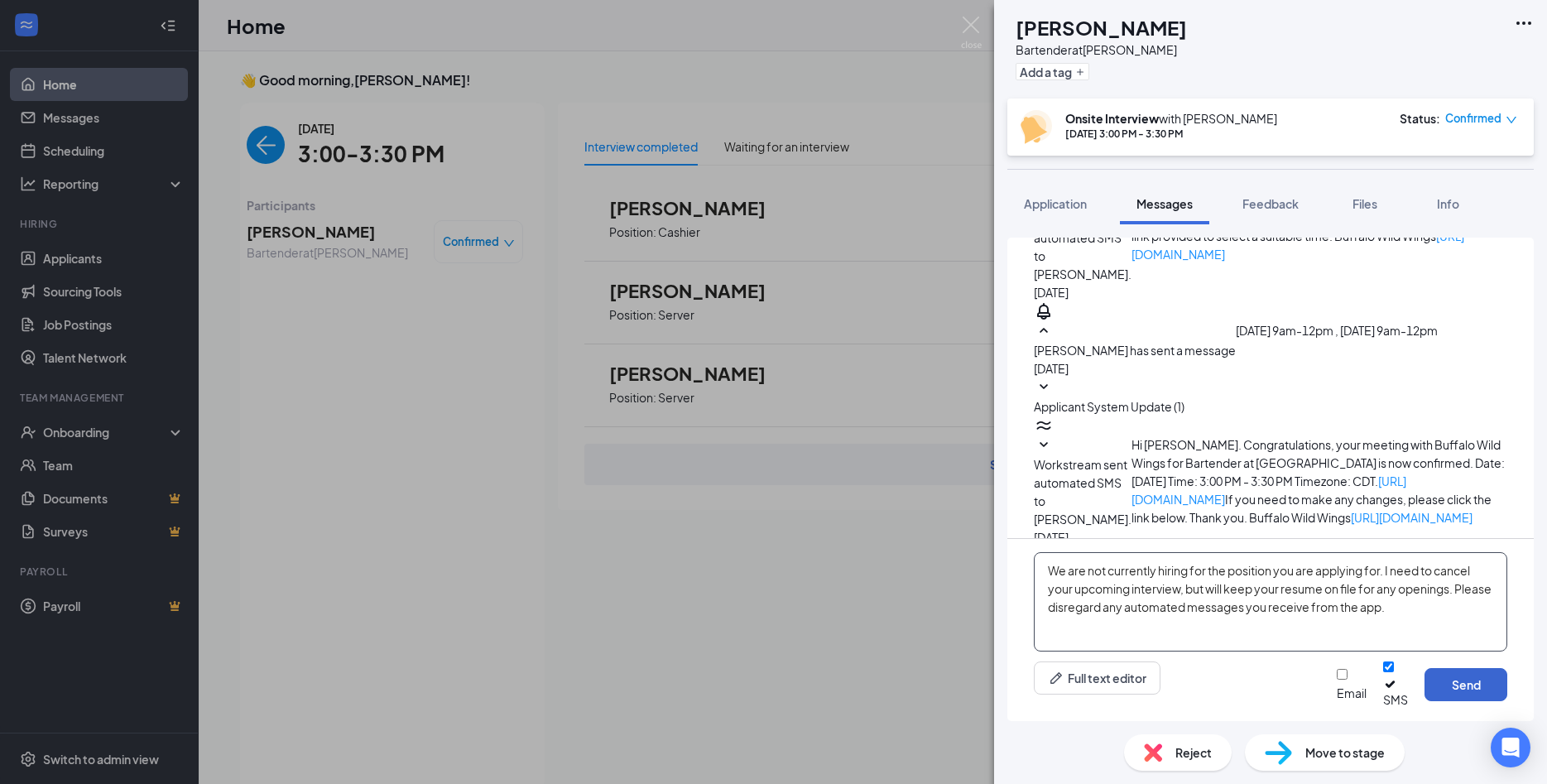
type textarea "We are not currently hiring for the position you are applying for. I need to ca…"
click at [1448, 690] on button "Send" at bounding box center [1466, 684] width 83 height 33
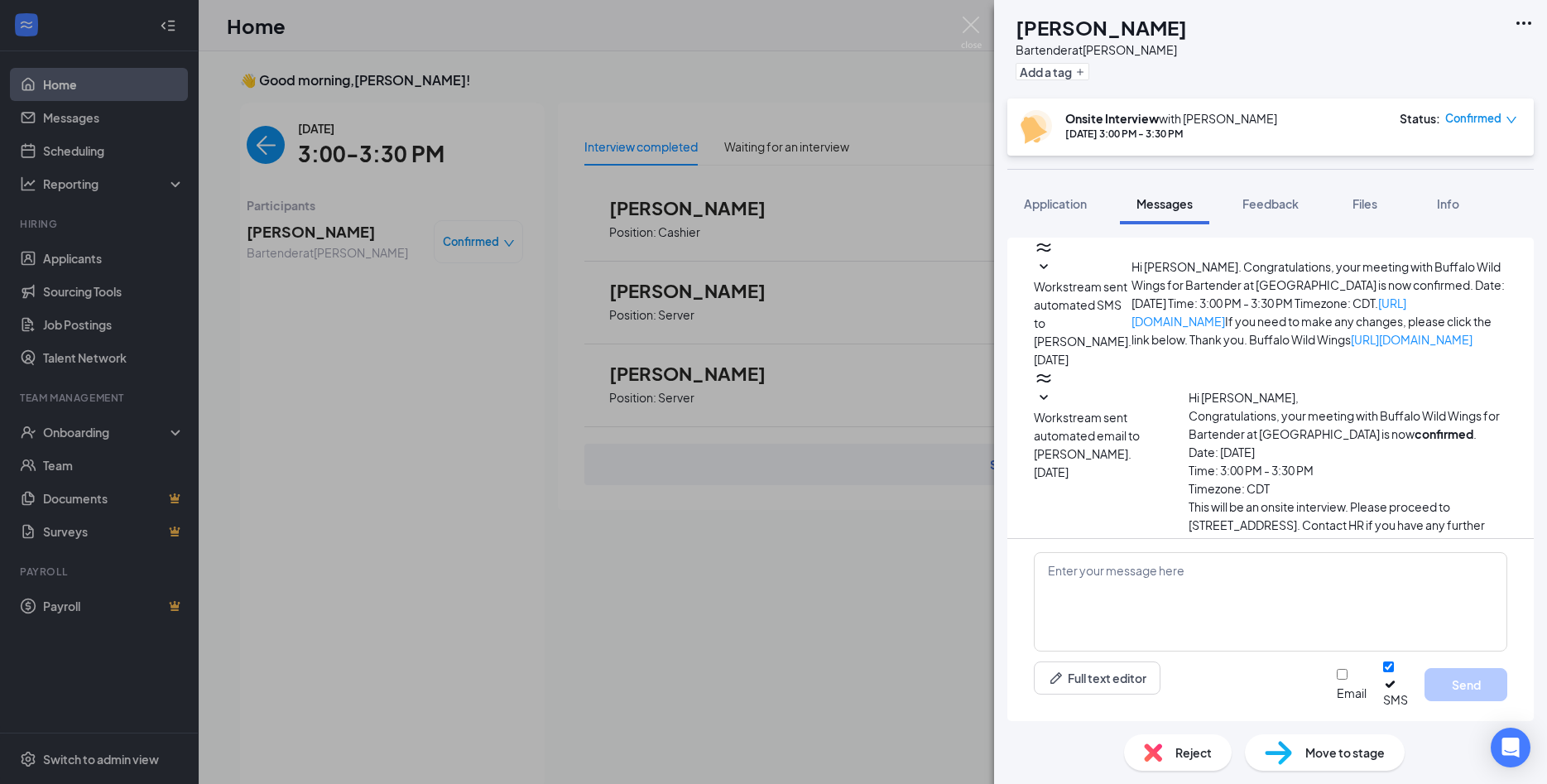
scroll to position [648, 0]
click at [452, 329] on div "[PERSON_NAME] Bartender at [PERSON_NAME] Add a tag Onsite Interview with [PERSO…" at bounding box center [774, 392] width 1547 height 784
